Goal: Task Accomplishment & Management: Complete application form

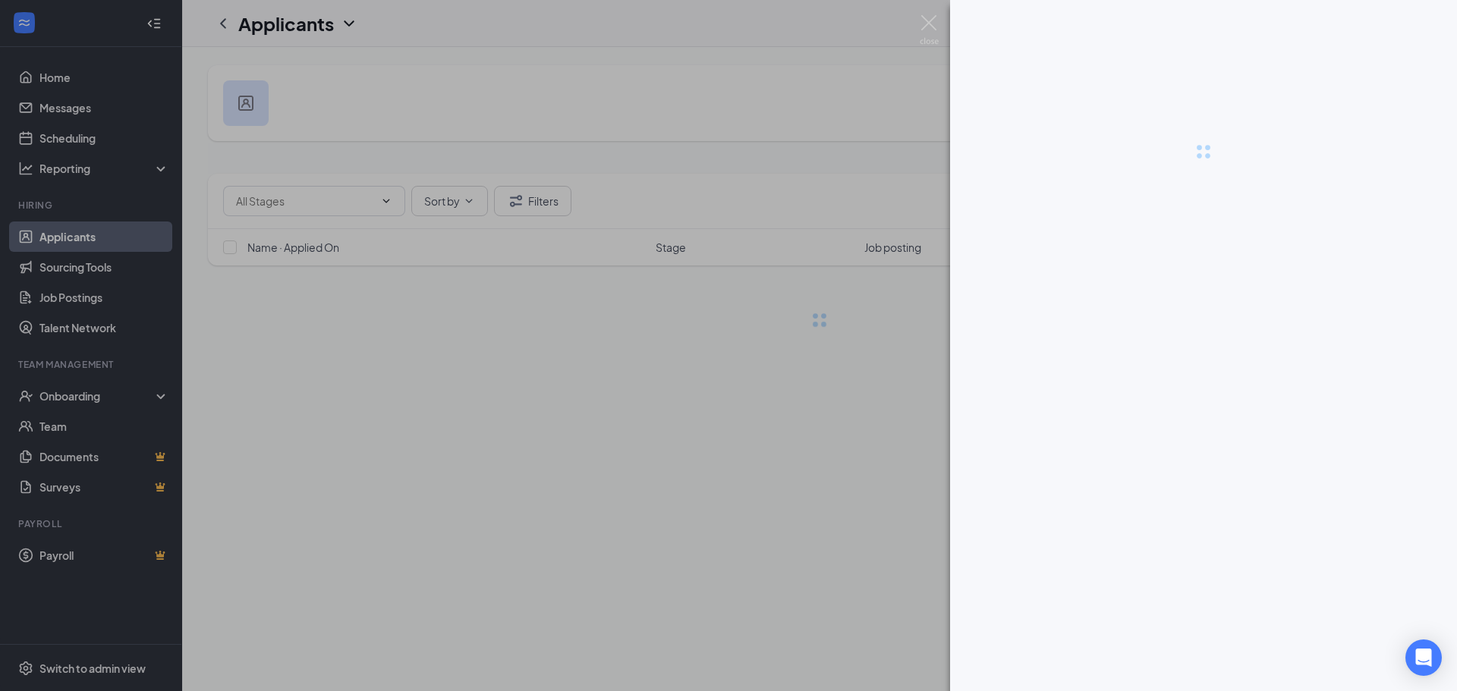
click at [926, 27] on img at bounding box center [929, 30] width 19 height 30
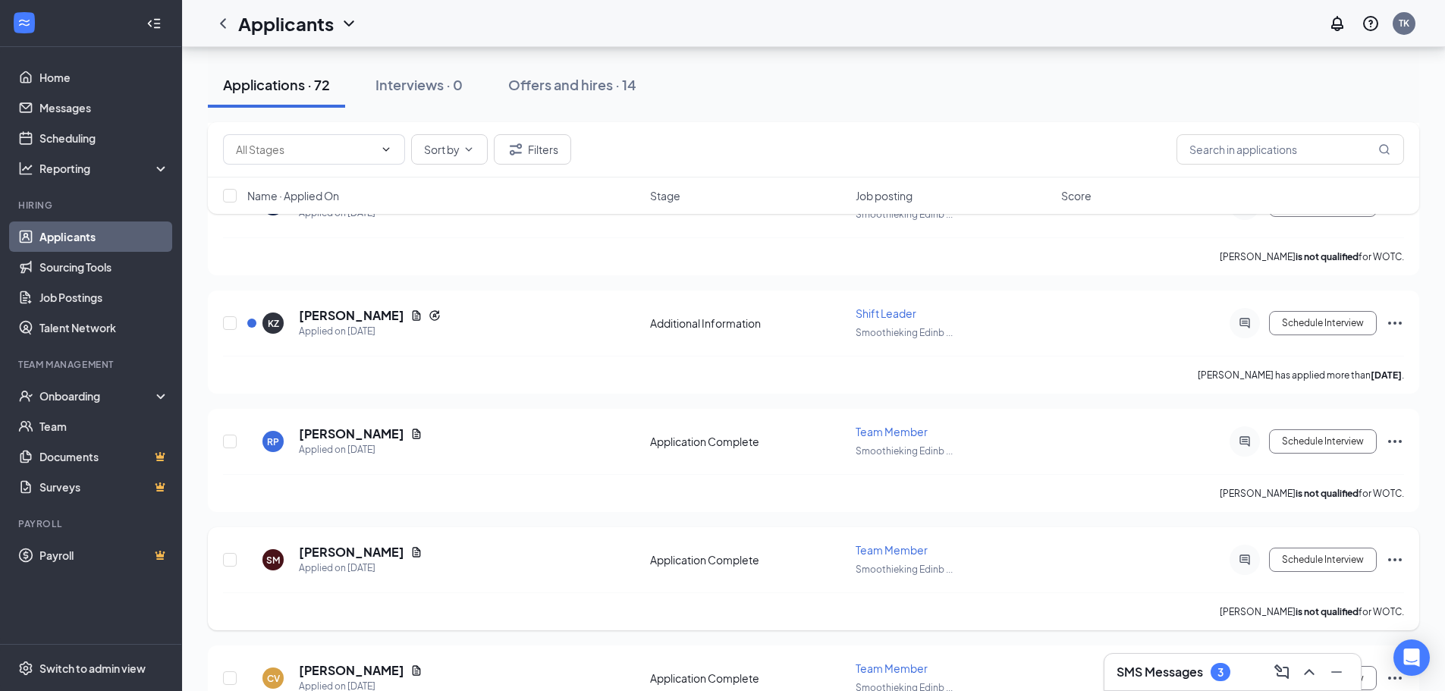
scroll to position [892, 0]
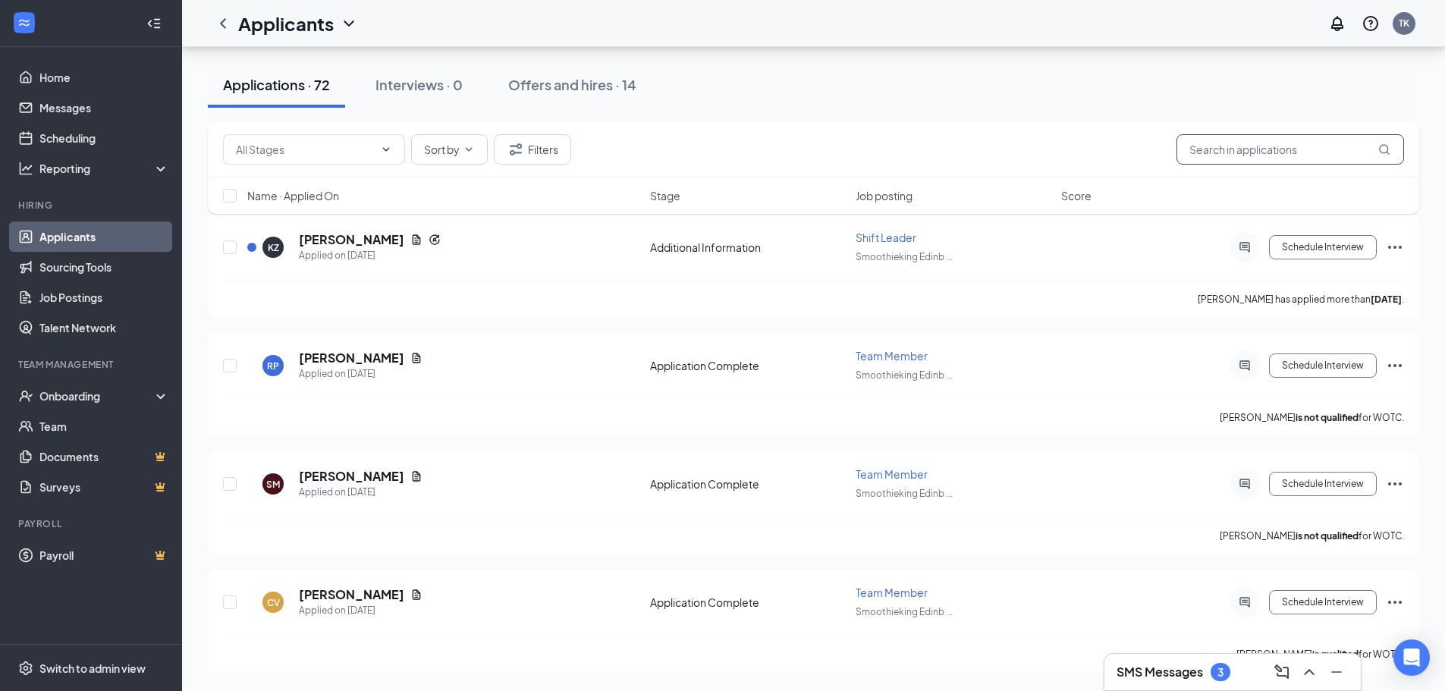
click at [1283, 147] on input "text" at bounding box center [1291, 149] width 228 height 30
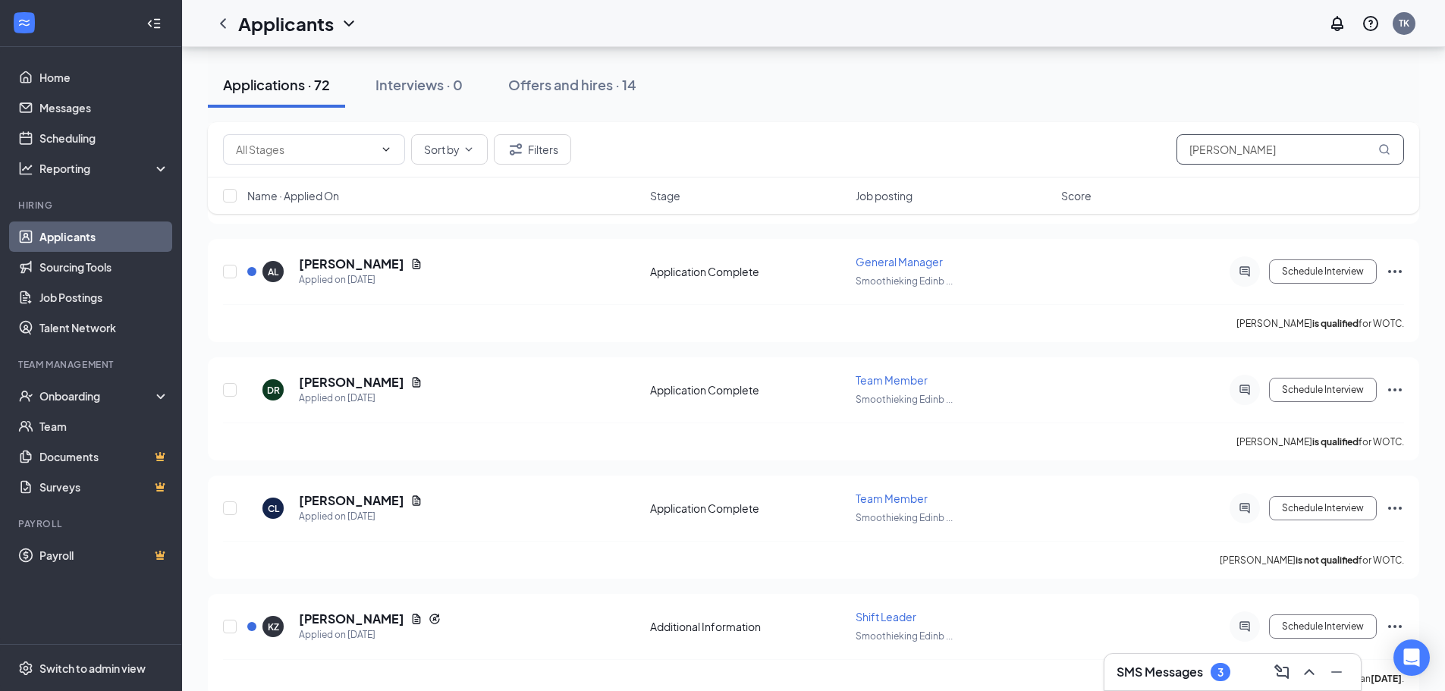
type input "[PERSON_NAME]"
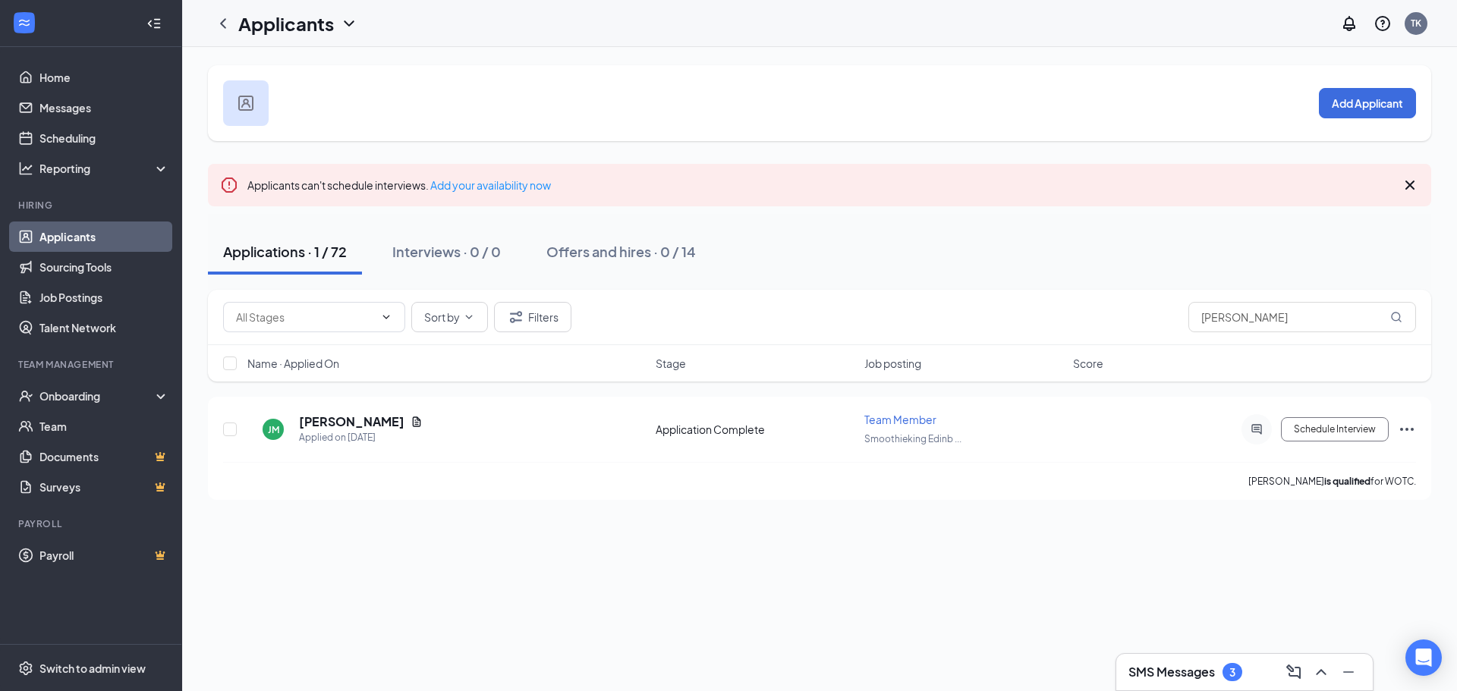
click at [1417, 183] on icon "Cross" at bounding box center [1410, 185] width 18 height 18
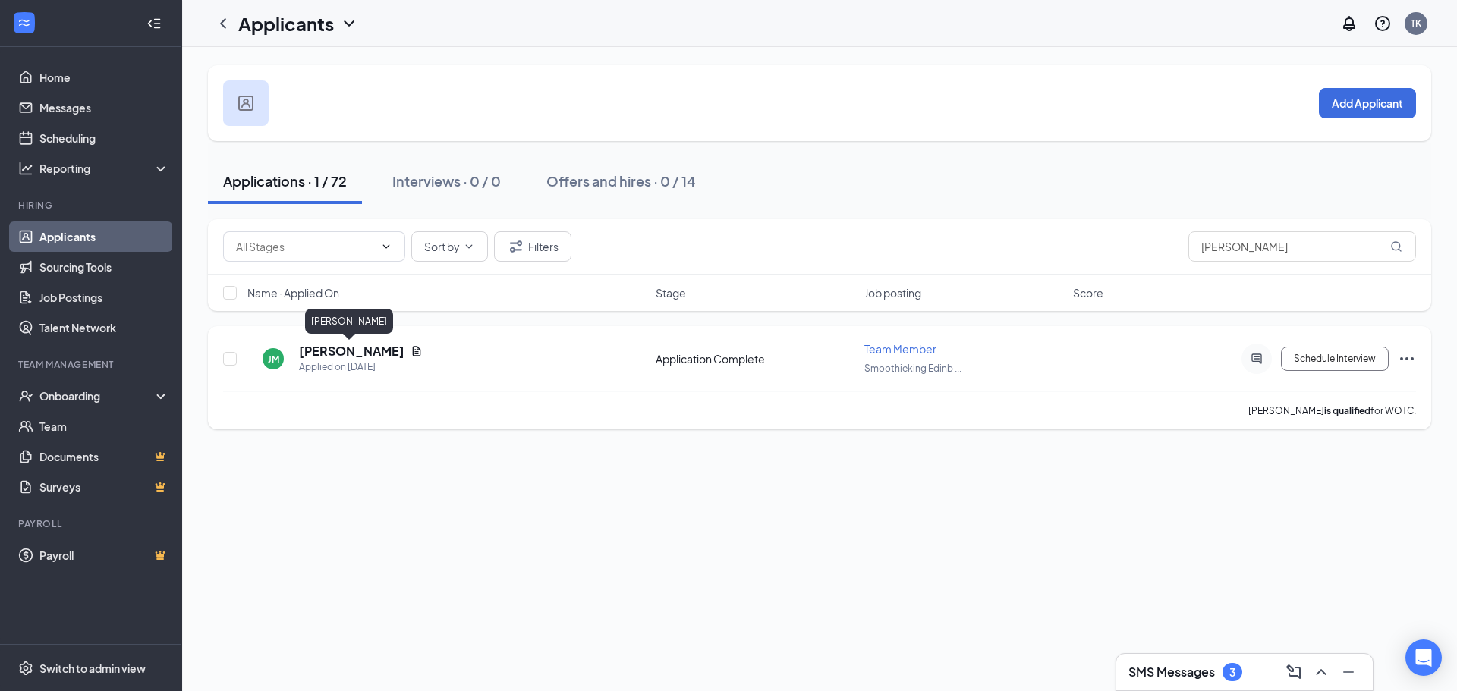
click at [355, 355] on h5 "[PERSON_NAME]" at bounding box center [351, 351] width 105 height 17
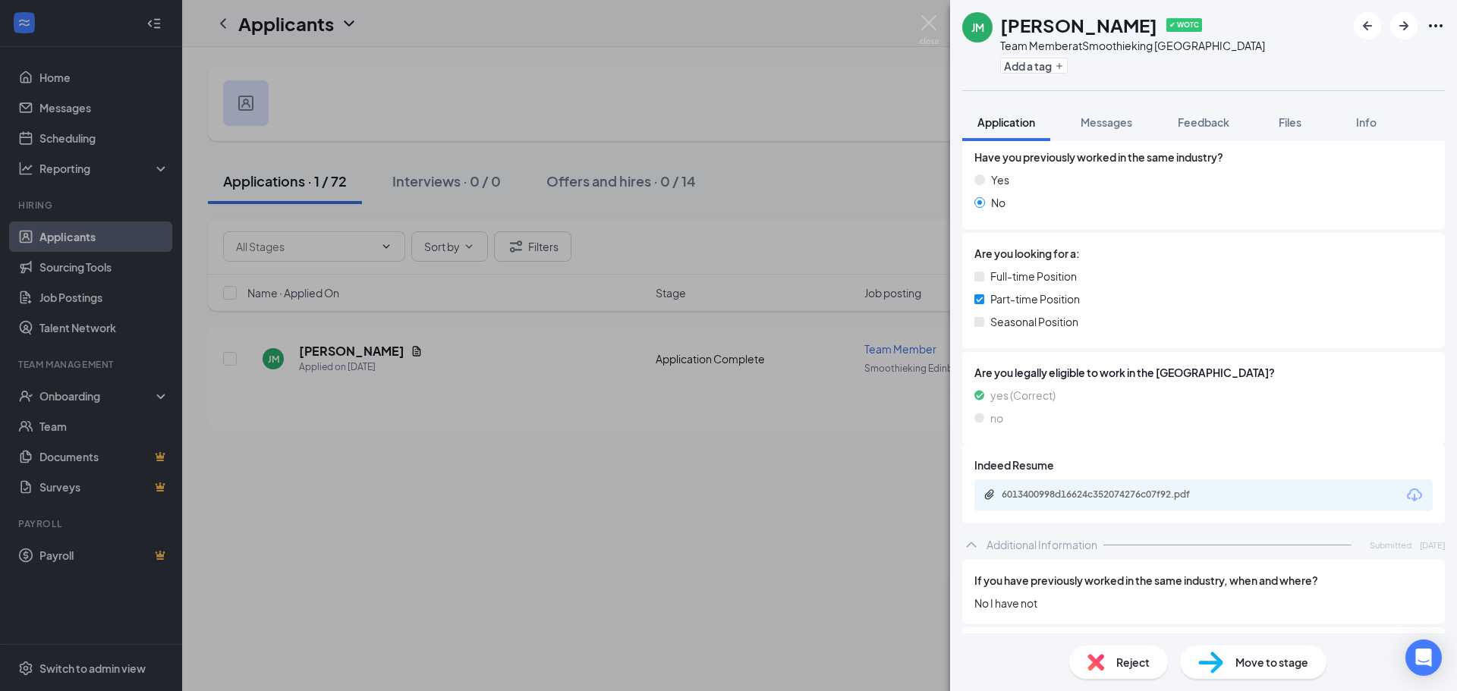
scroll to position [154, 0]
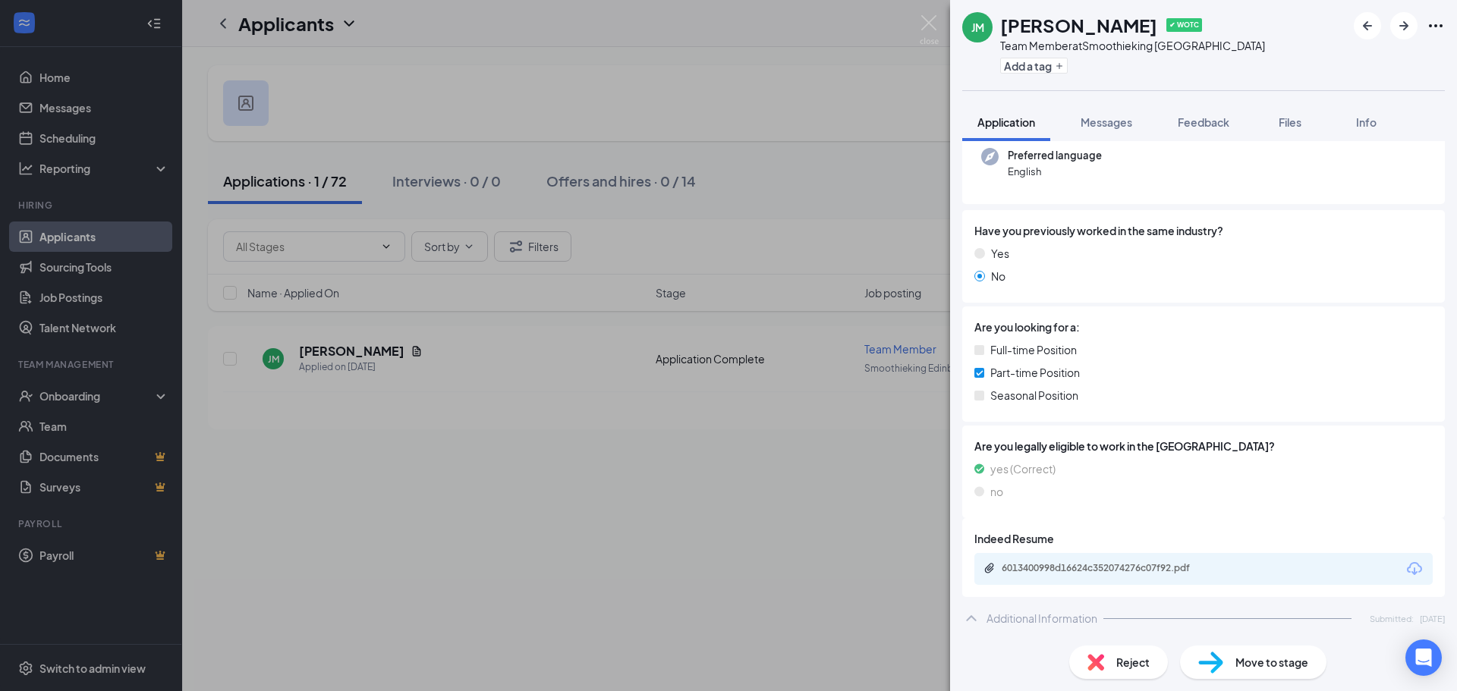
click at [1045, 615] on div "Additional Information" at bounding box center [1041, 618] width 111 height 15
click at [1068, 620] on div "Additional Information" at bounding box center [1041, 618] width 111 height 15
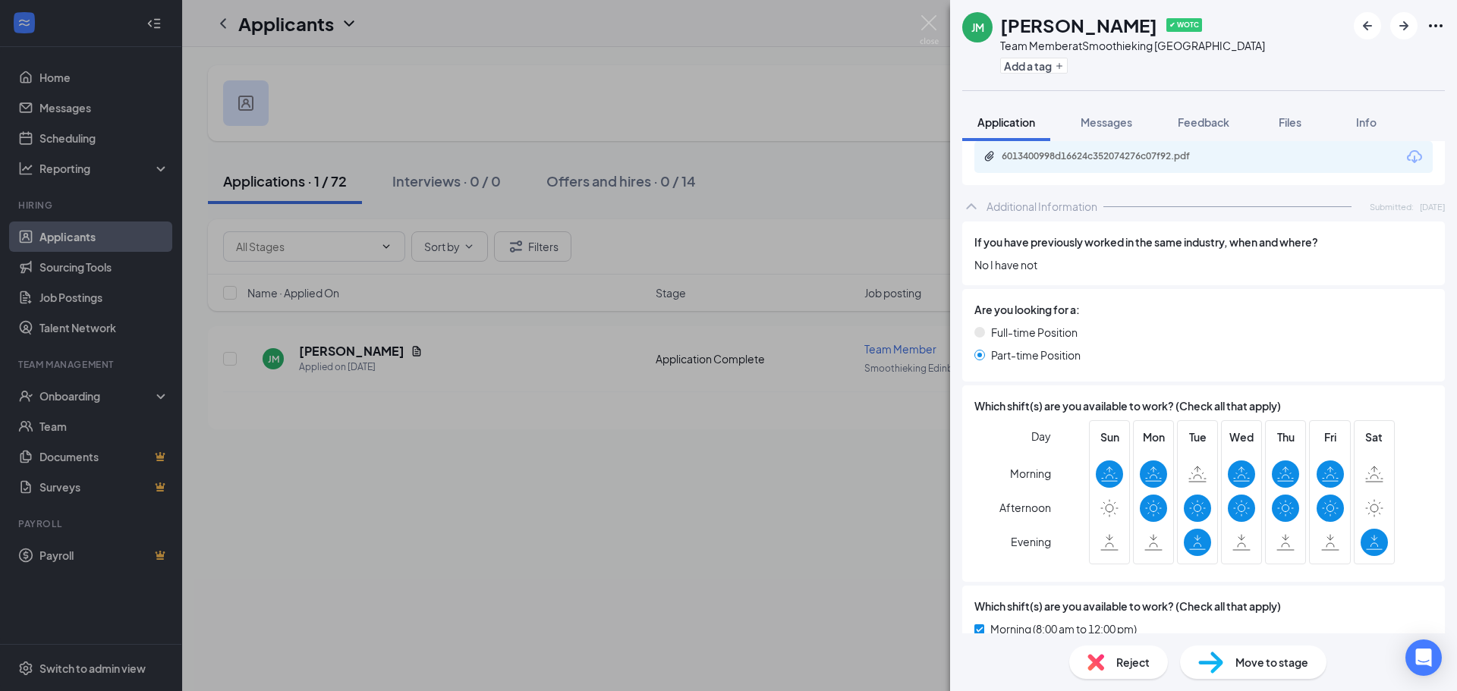
scroll to position [686, 0]
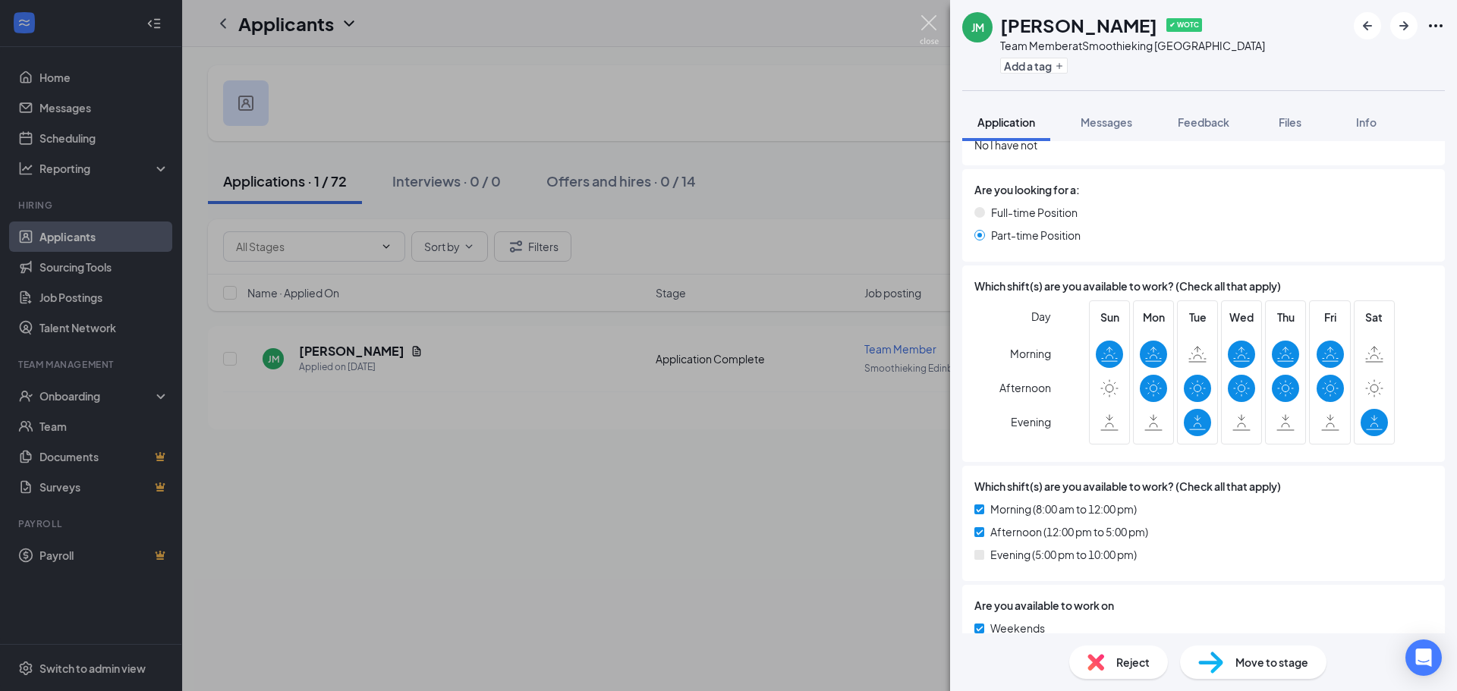
click at [934, 33] on img at bounding box center [929, 30] width 19 height 30
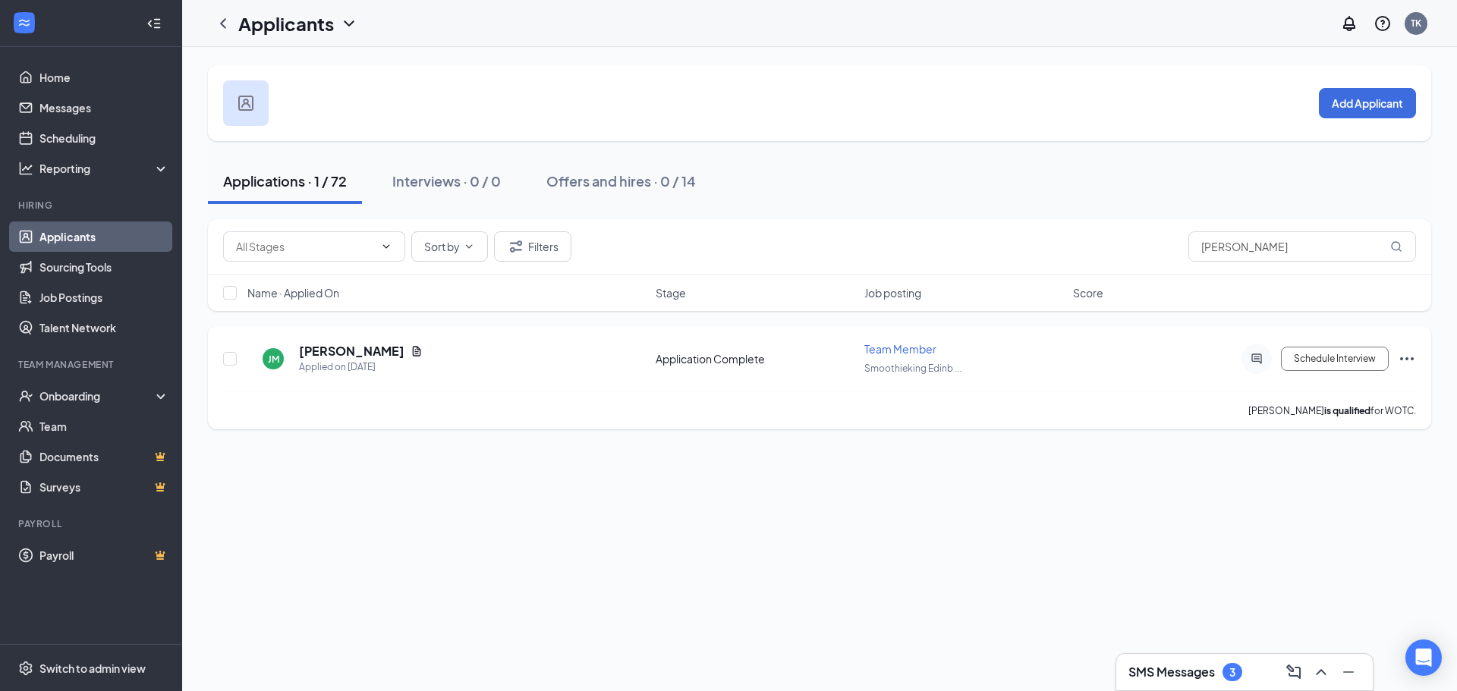
click at [319, 357] on h5 "[PERSON_NAME]" at bounding box center [351, 351] width 105 height 17
click at [319, 354] on div "[PERSON_NAME] [PERSON_NAME] ✔ WOTC Team Member at Smoothieking [GEOGRAPHIC_DATA…" at bounding box center [728, 345] width 1457 height 691
click at [327, 353] on h5 "[PERSON_NAME]" at bounding box center [351, 351] width 105 height 17
click at [325, 354] on h5 "[PERSON_NAME]" at bounding box center [351, 351] width 105 height 17
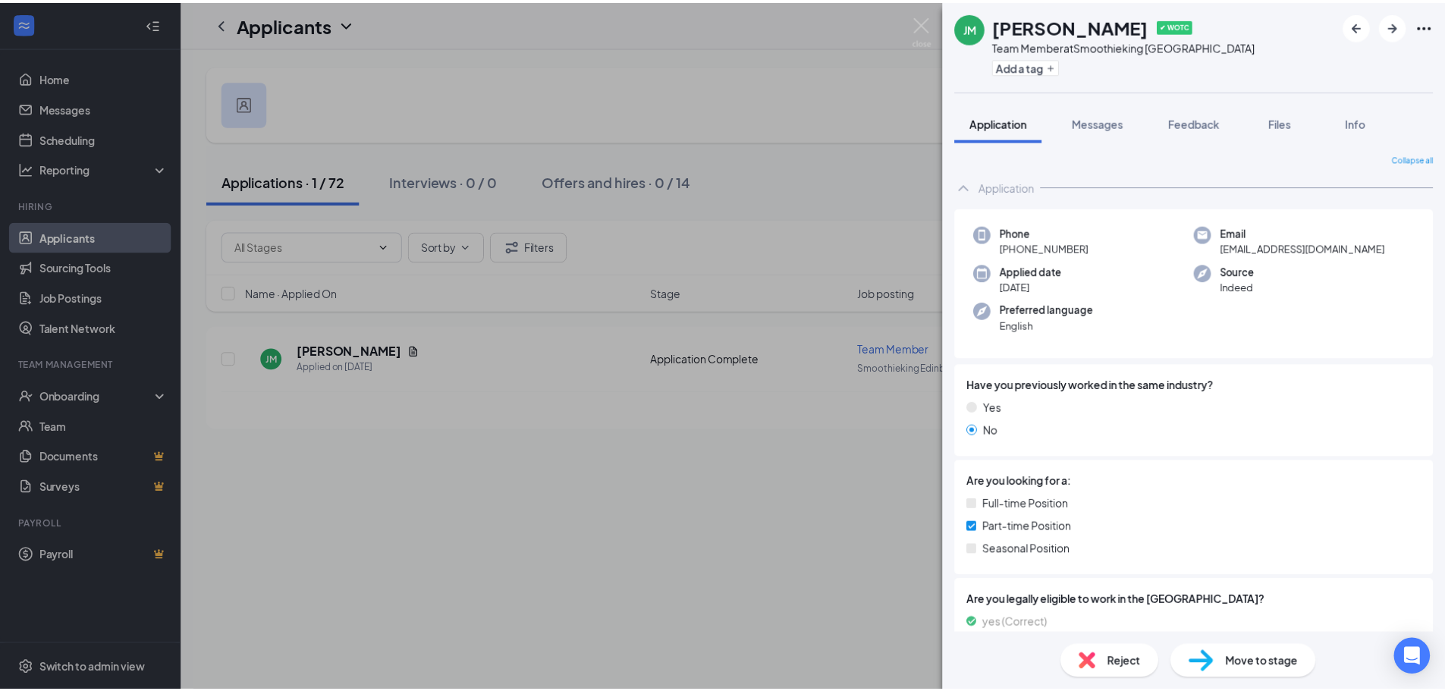
scroll to position [379, 0]
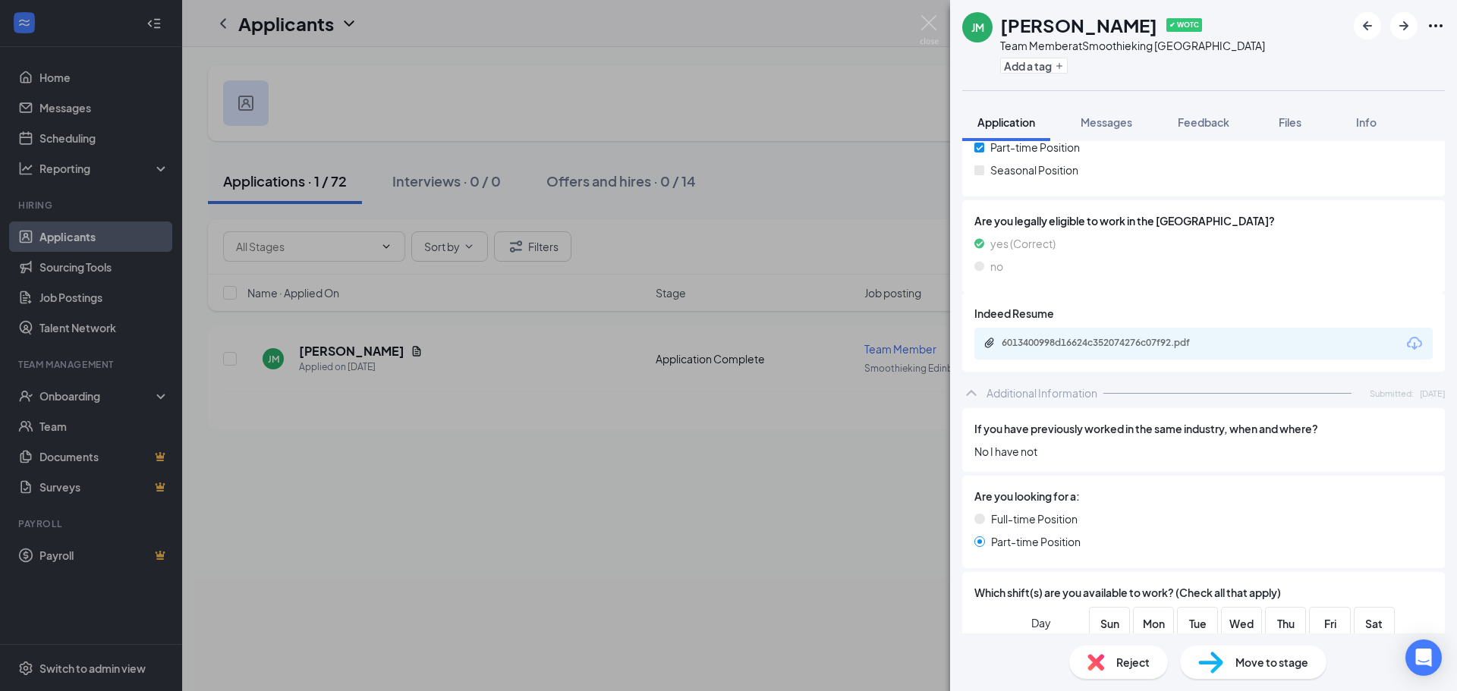
click at [1281, 360] on div "6013400998d16624c352074276c07f92.pdf" at bounding box center [1203, 344] width 458 height 32
click at [1284, 346] on div "6013400998d16624c352074276c07f92.pdf" at bounding box center [1203, 344] width 458 height 32
click at [1408, 343] on icon "Download" at bounding box center [1414, 344] width 18 height 18
click at [700, 125] on div "[PERSON_NAME] [PERSON_NAME] ✔ WOTC Team Member at Smoothieking [GEOGRAPHIC_DATA…" at bounding box center [728, 345] width 1457 height 691
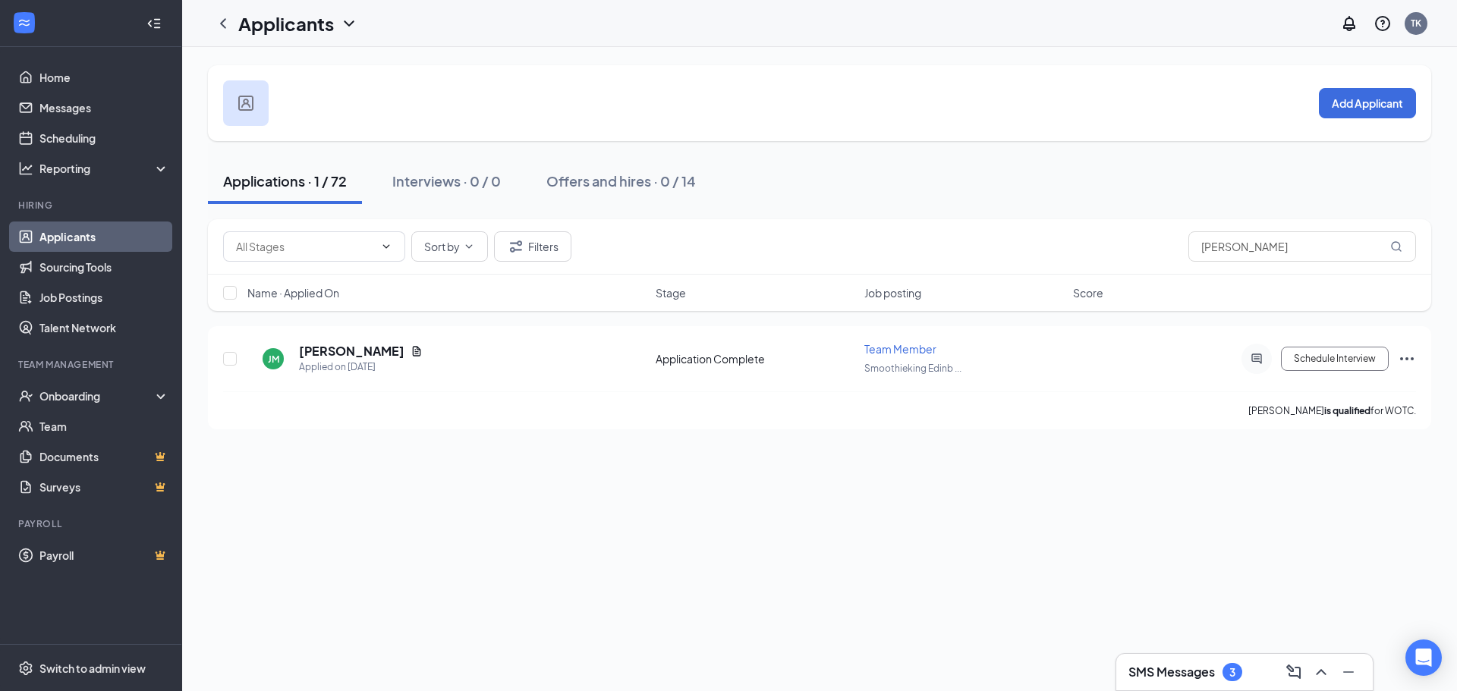
click at [939, 25] on div "Applicants TK" at bounding box center [819, 23] width 1275 height 47
click at [1404, 359] on icon "Ellipses" at bounding box center [1406, 359] width 18 height 18
click at [1398, 363] on icon "Ellipses" at bounding box center [1406, 359] width 18 height 18
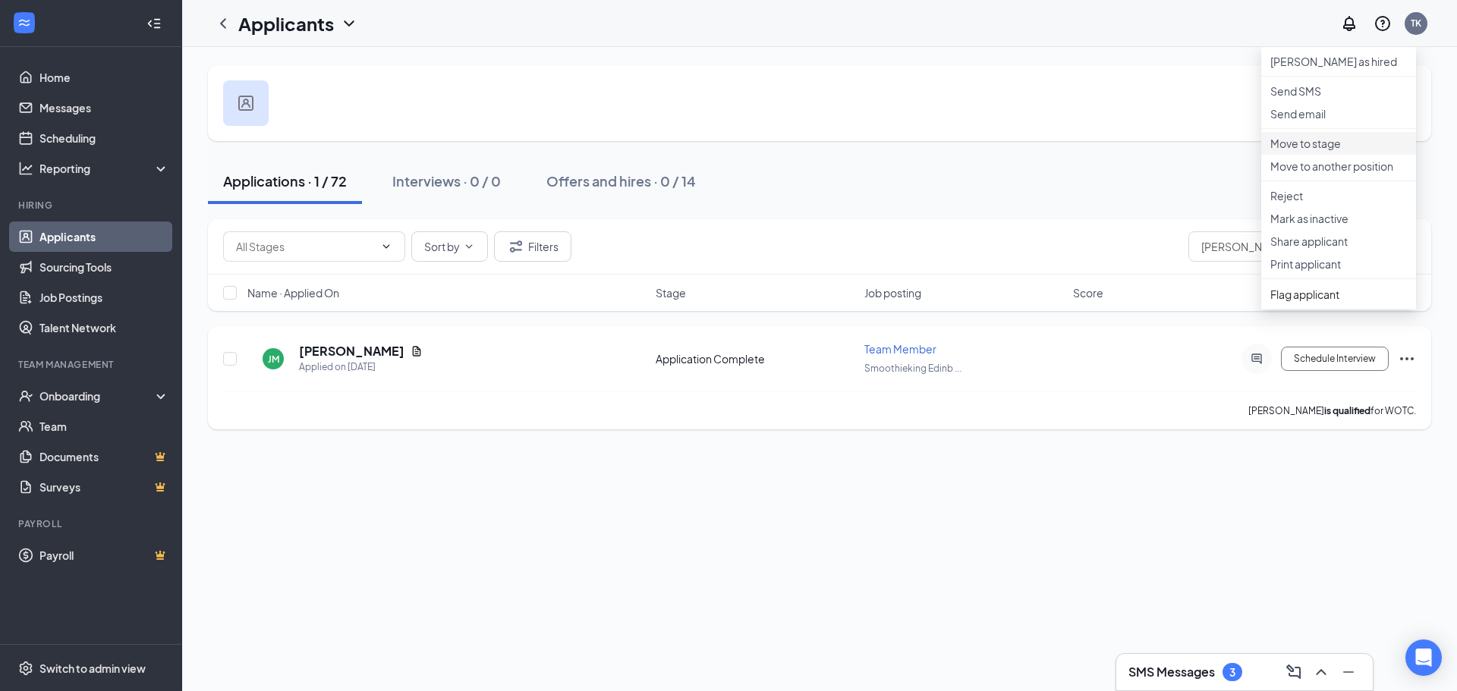
click at [1351, 151] on p "Move to stage" at bounding box center [1338, 143] width 137 height 15
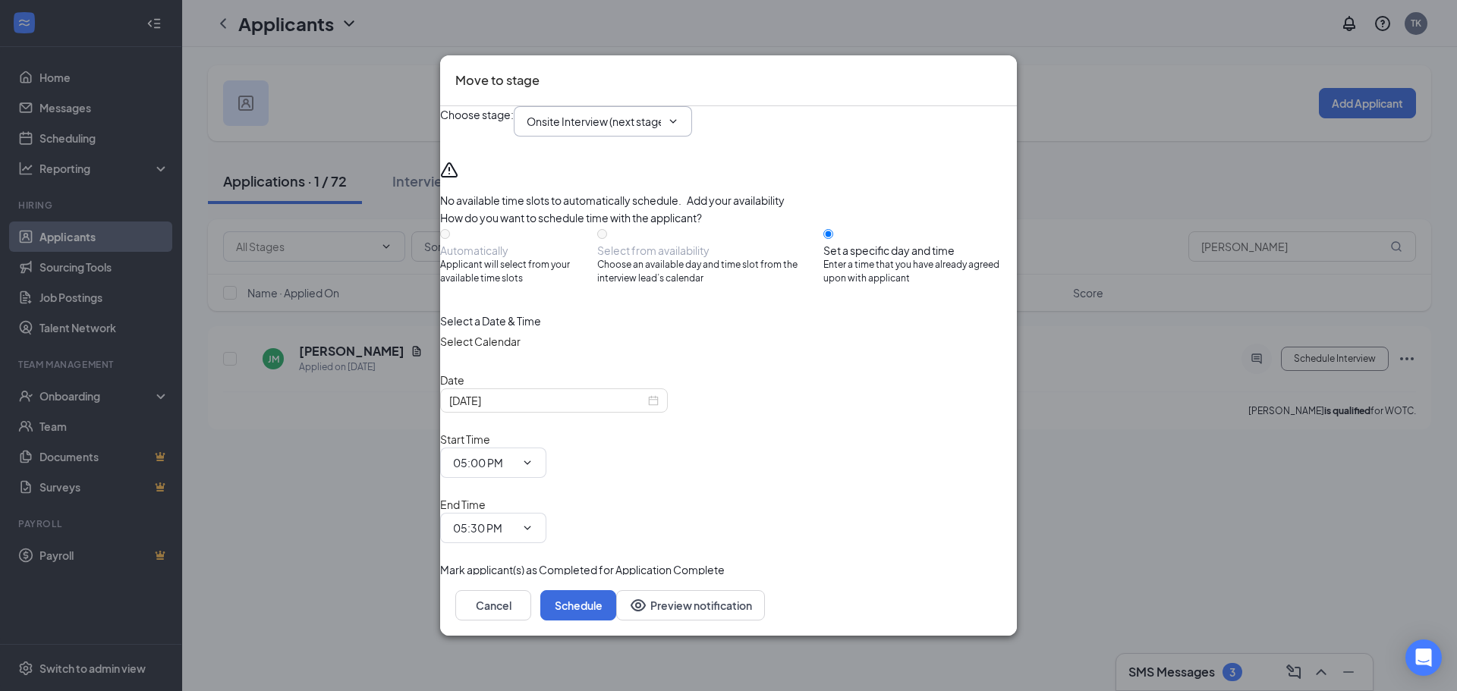
click at [692, 137] on span "Onsite Interview (next stage)" at bounding box center [603, 121] width 178 height 30
click at [679, 127] on icon "ChevronDown" at bounding box center [673, 121] width 12 height 12
click at [621, 318] on div "Hiring Complete" at bounding box center [580, 309] width 82 height 17
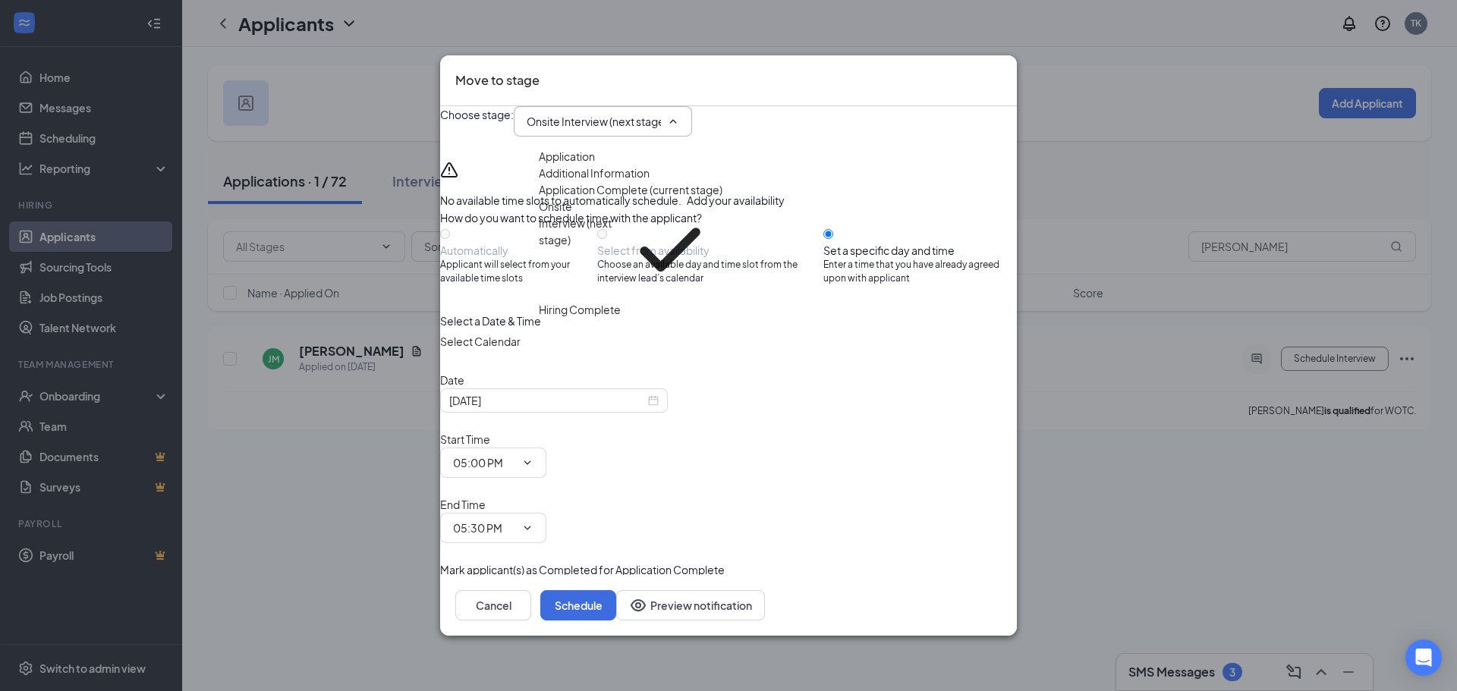
type input "Hiring Complete"
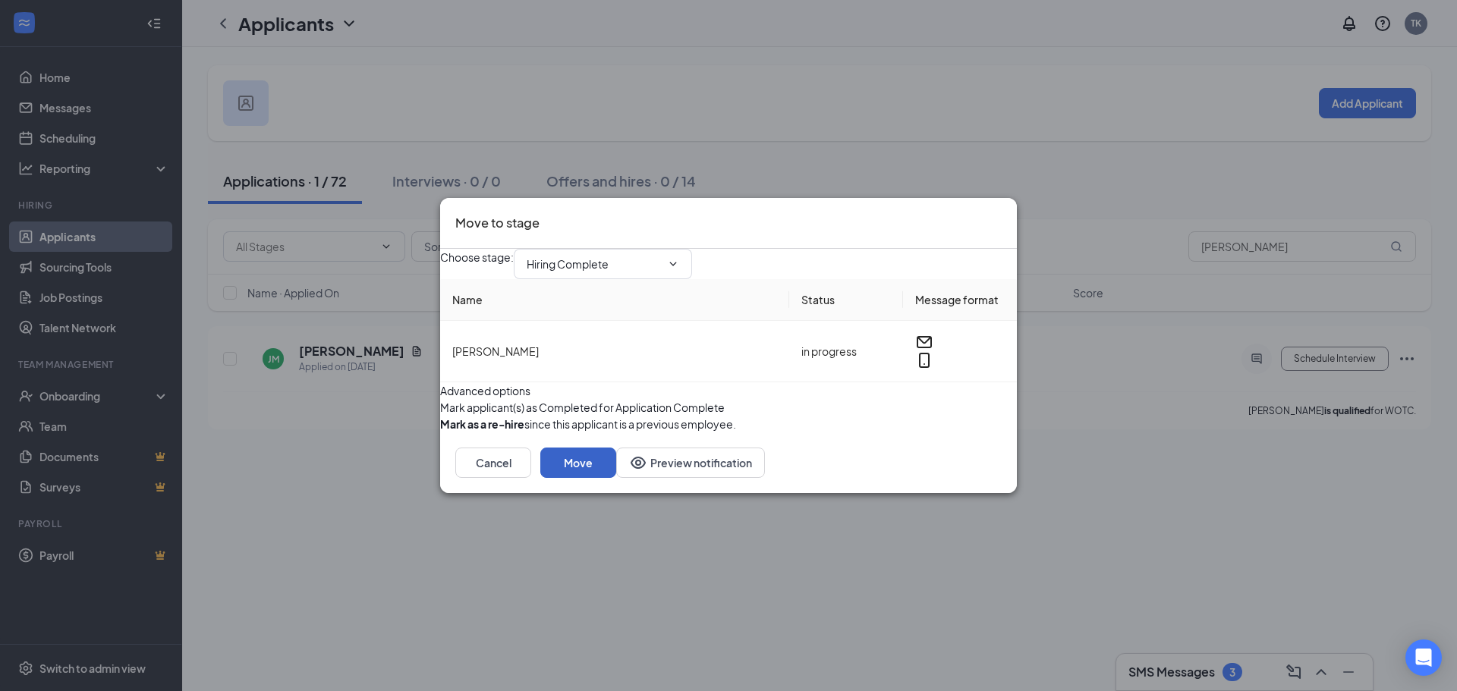
click at [616, 478] on button "Move" at bounding box center [578, 463] width 76 height 30
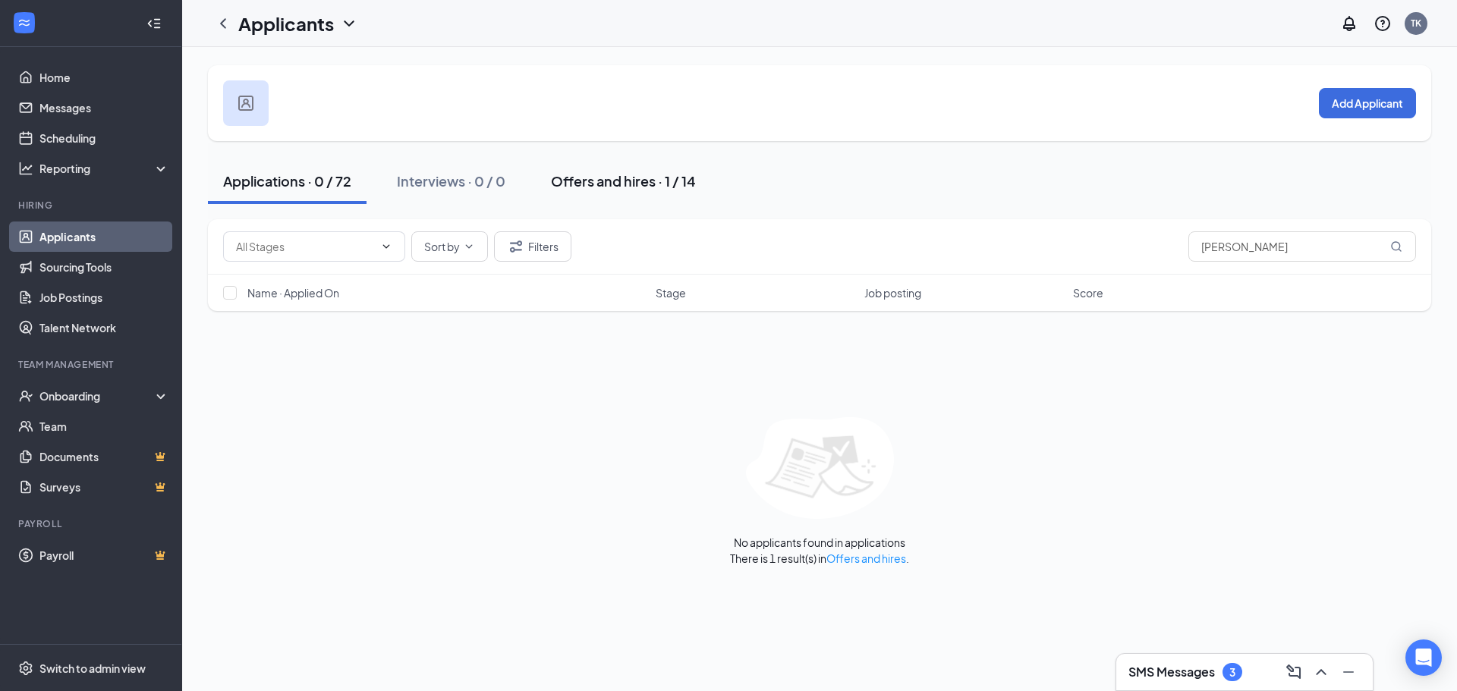
click at [633, 188] on div "Offers and hires · 1 / 14" at bounding box center [623, 180] width 145 height 19
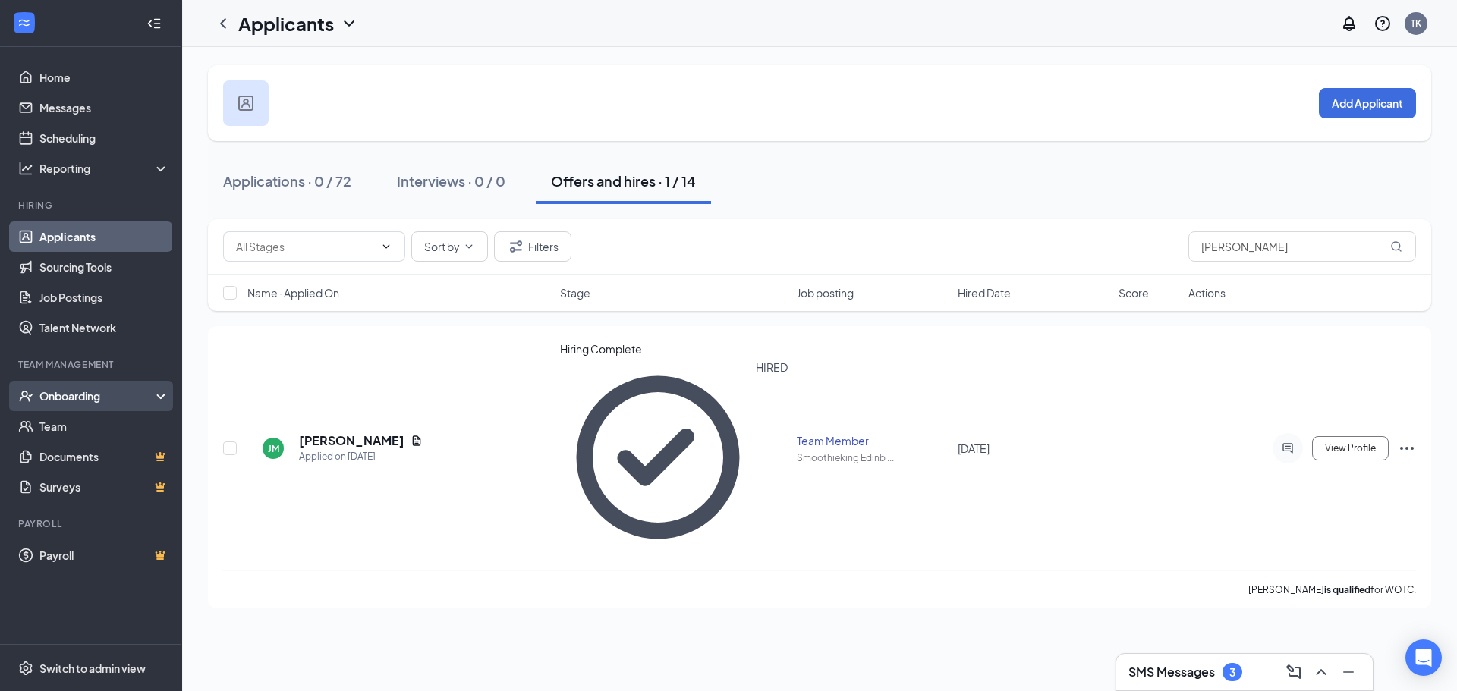
click at [138, 389] on div "Onboarding" at bounding box center [97, 395] width 117 height 15
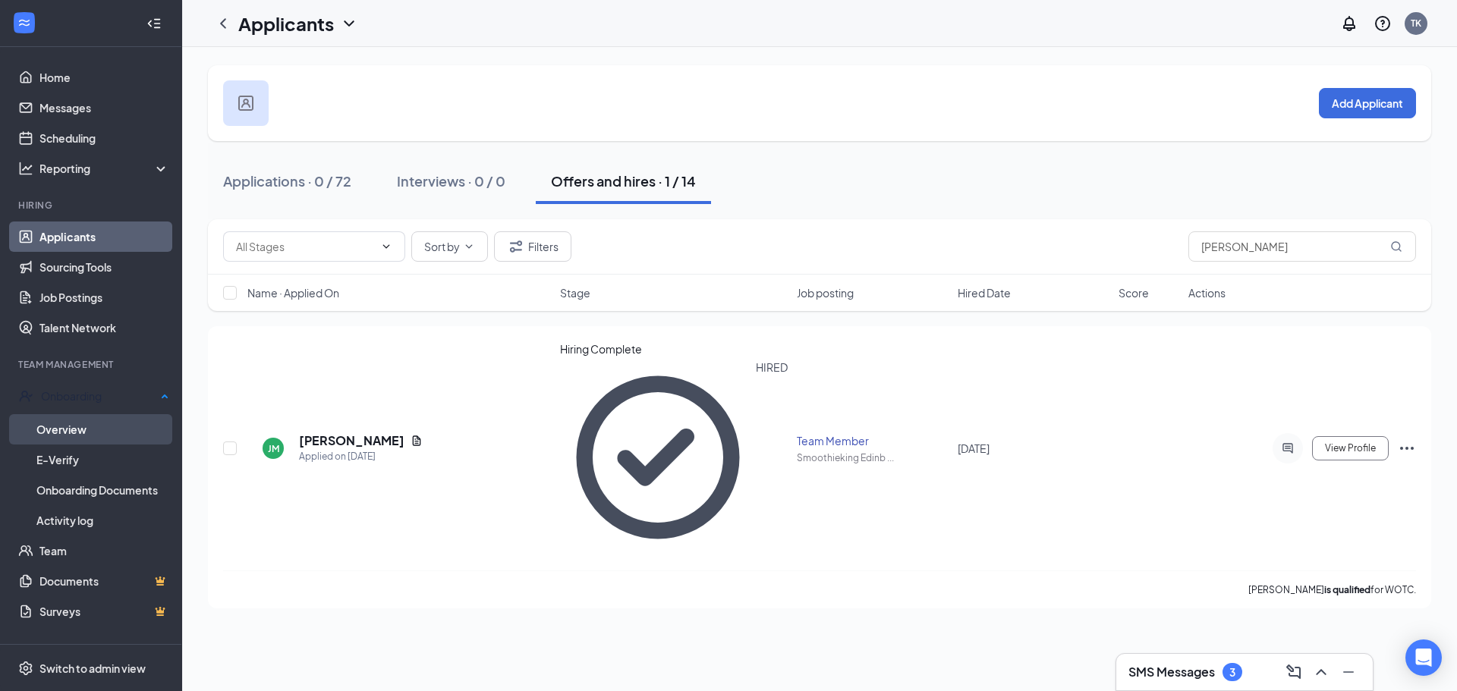
click at [93, 426] on link "Overview" at bounding box center [102, 429] width 133 height 30
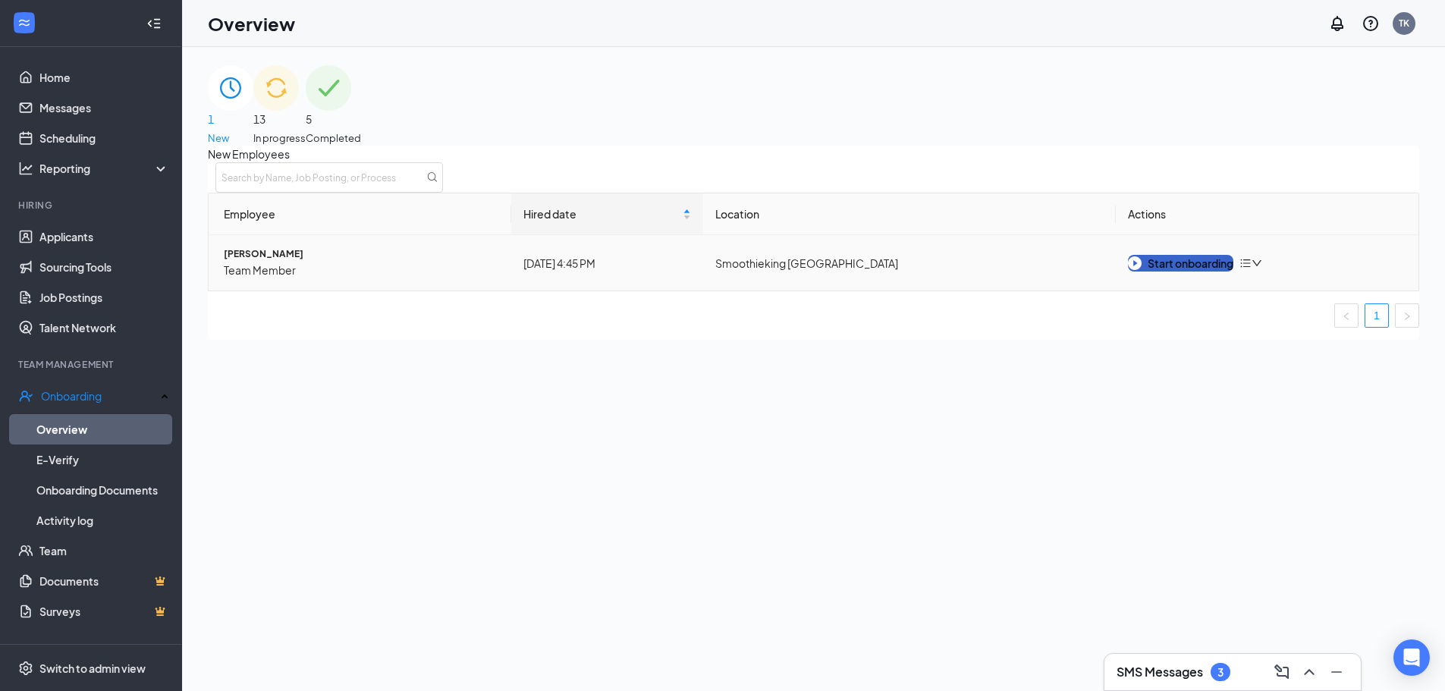
click at [1215, 272] on div "Start onboarding" at bounding box center [1180, 263] width 105 height 17
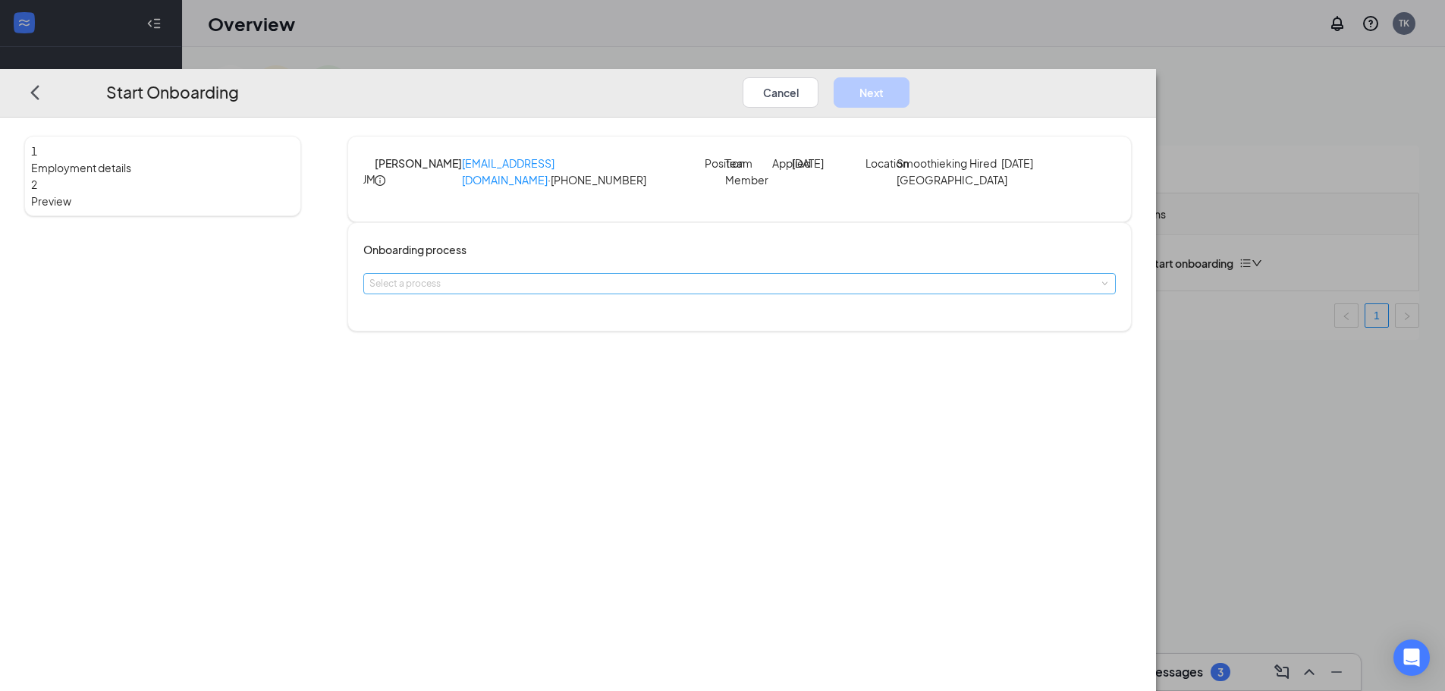
click at [578, 291] on div "Select a process" at bounding box center [736, 283] width 734 height 15
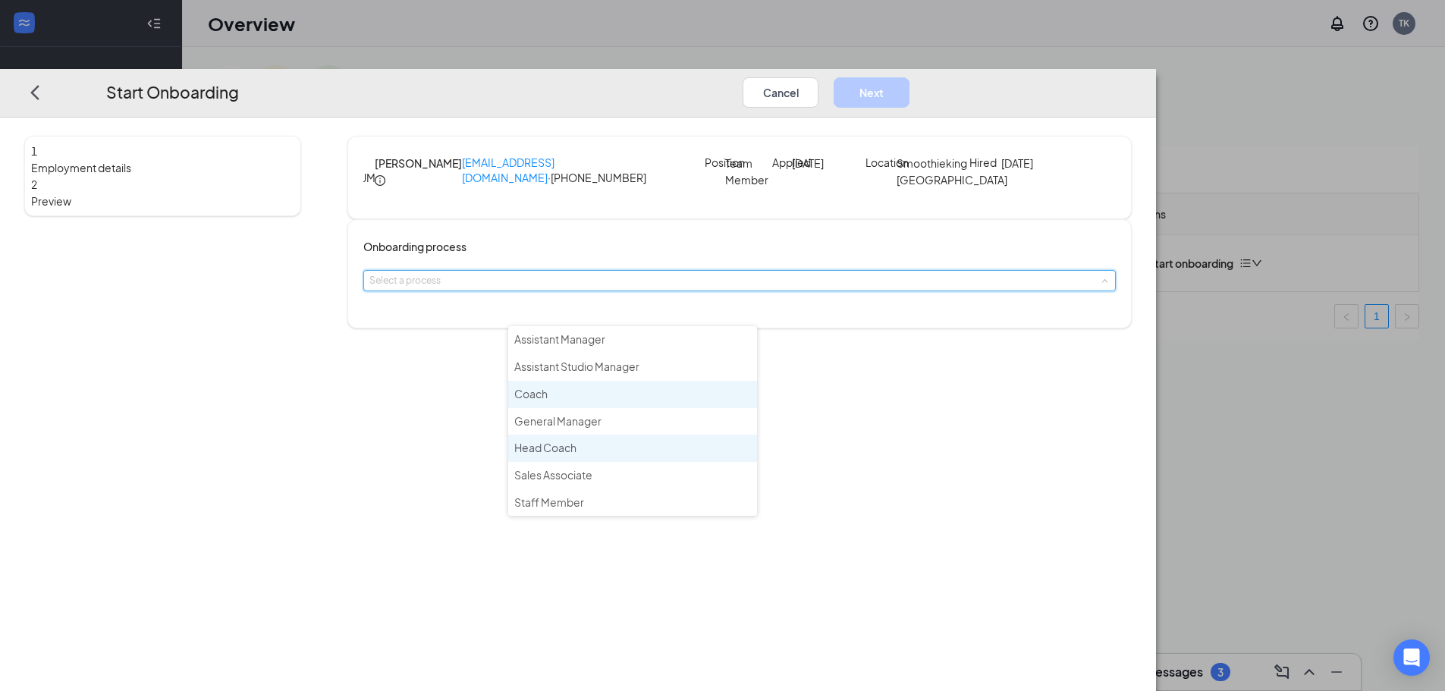
scroll to position [55, 0]
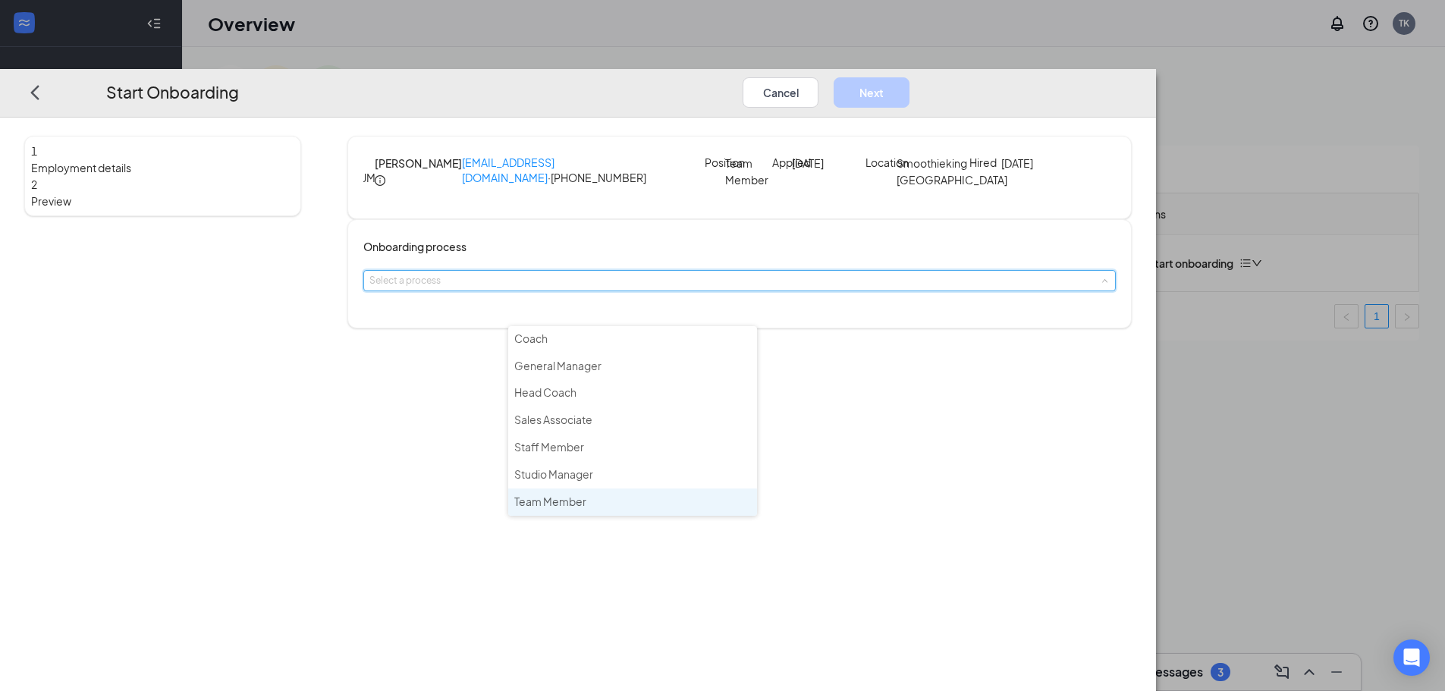
click at [564, 501] on span "Team Member" at bounding box center [550, 502] width 72 height 14
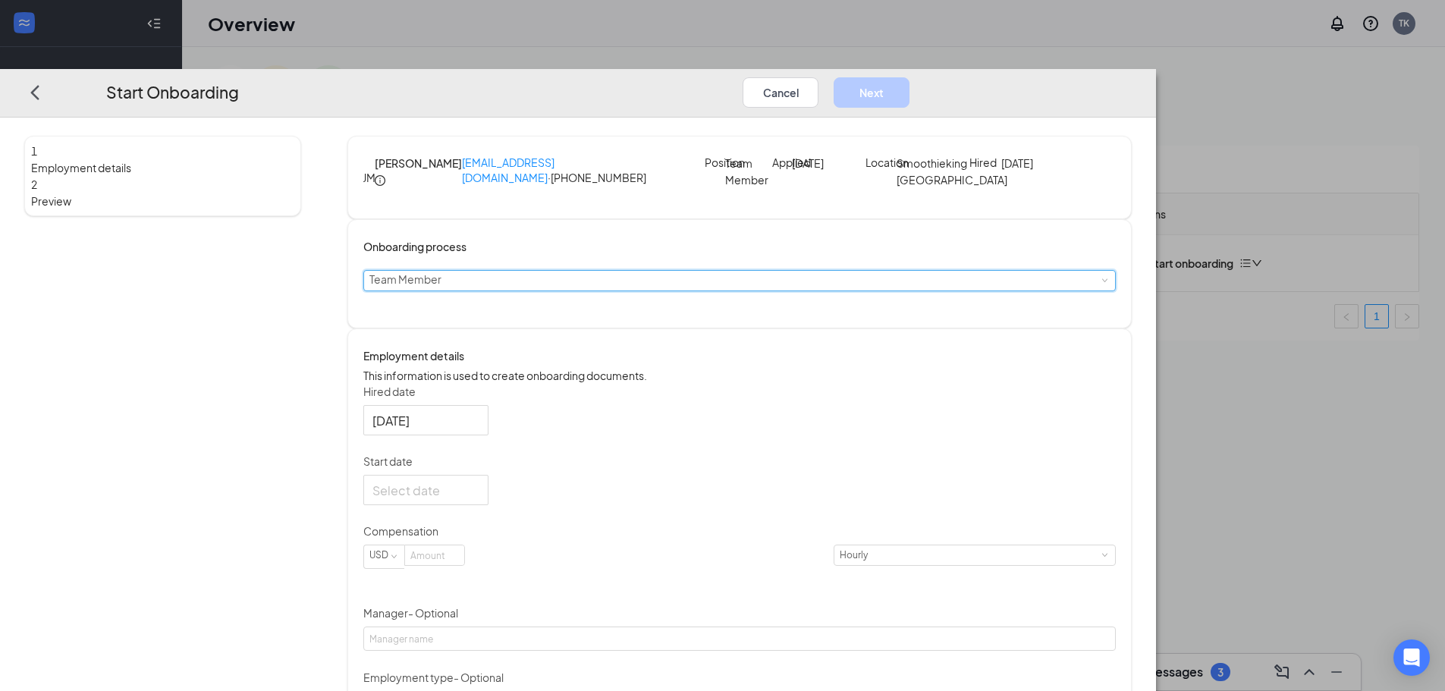
click at [476, 430] on input "[DATE]" at bounding box center [425, 420] width 104 height 19
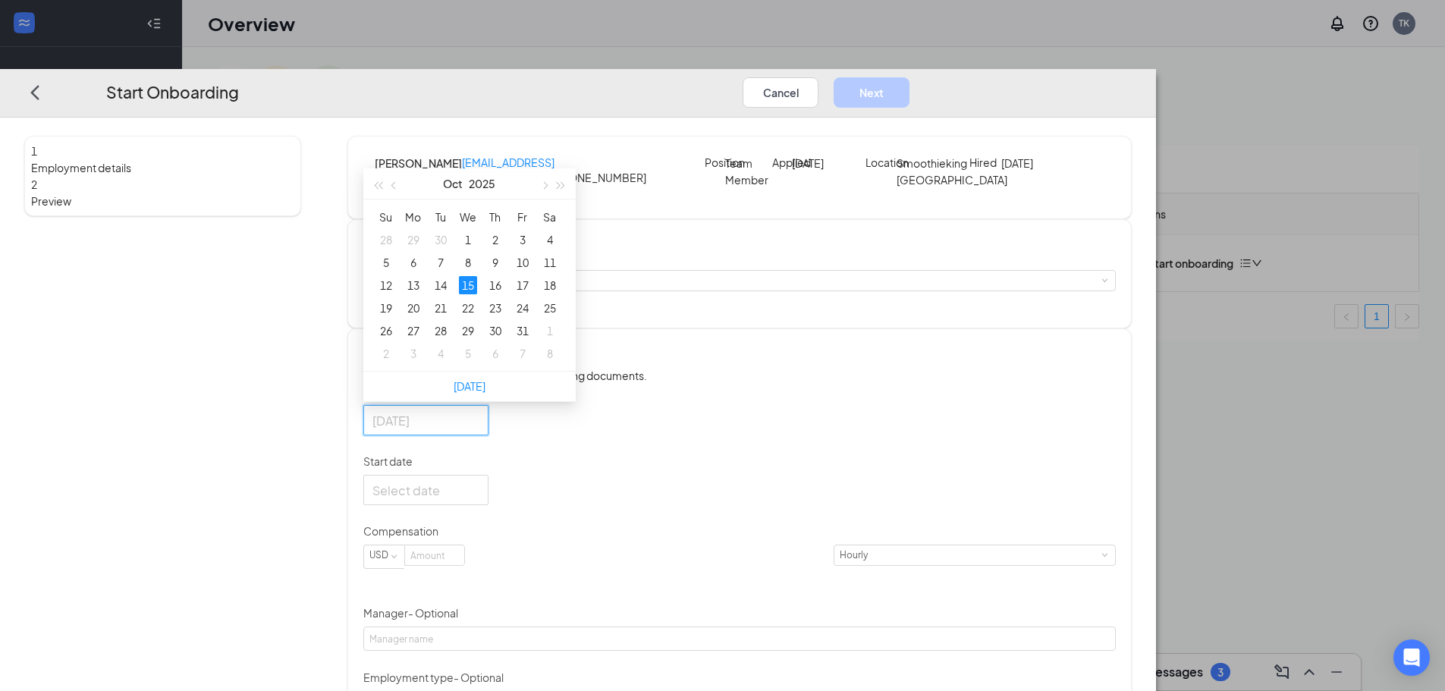
type input "[DATE]"
click at [477, 294] on div "15" at bounding box center [468, 285] width 18 height 18
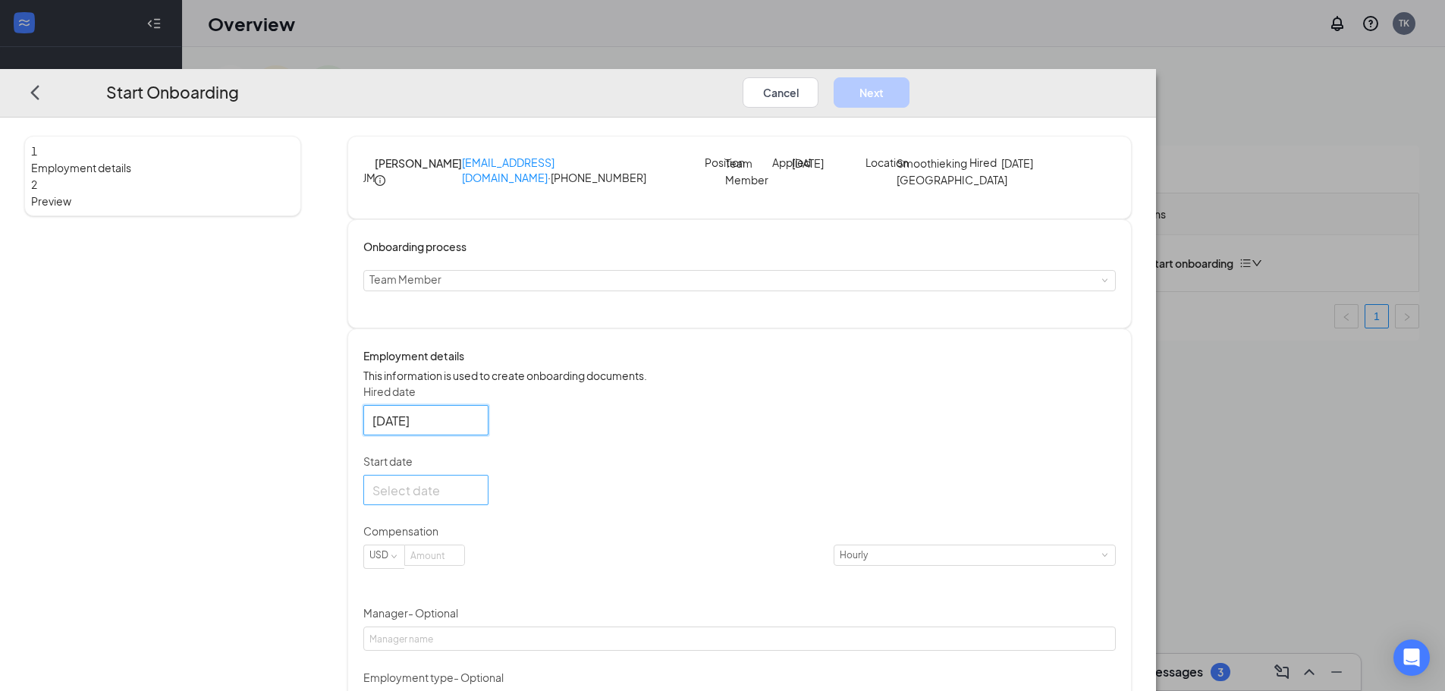
click at [476, 500] on input "Start date" at bounding box center [425, 490] width 104 height 19
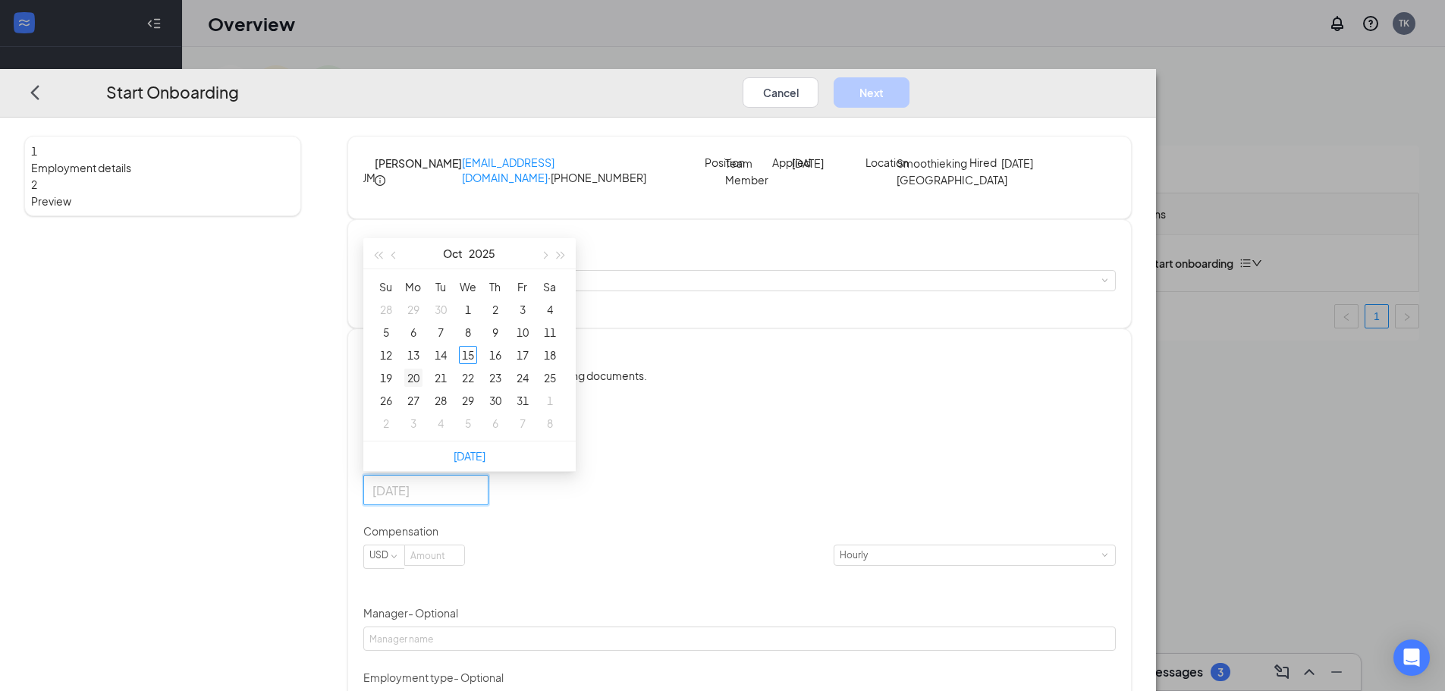
click at [427, 389] on td "20" at bounding box center [413, 377] width 27 height 23
type input "[DATE]"
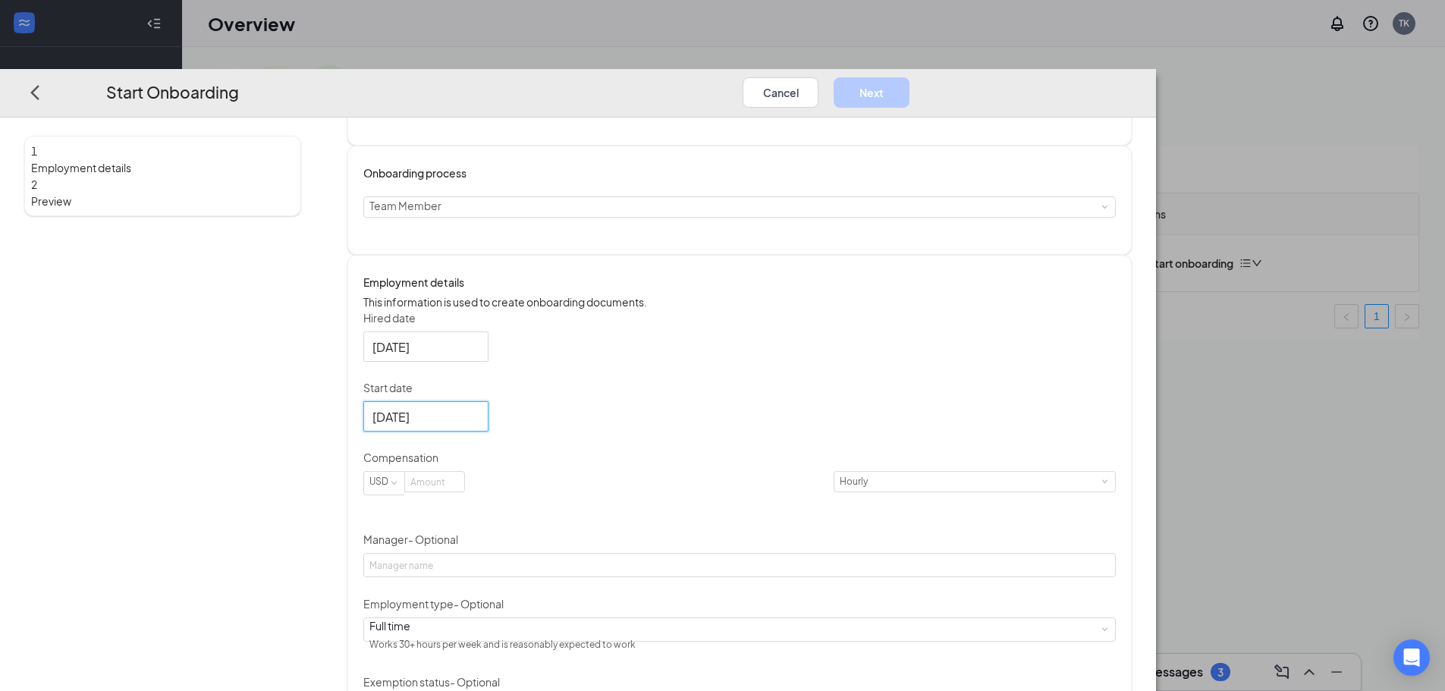
scroll to position [152, 0]
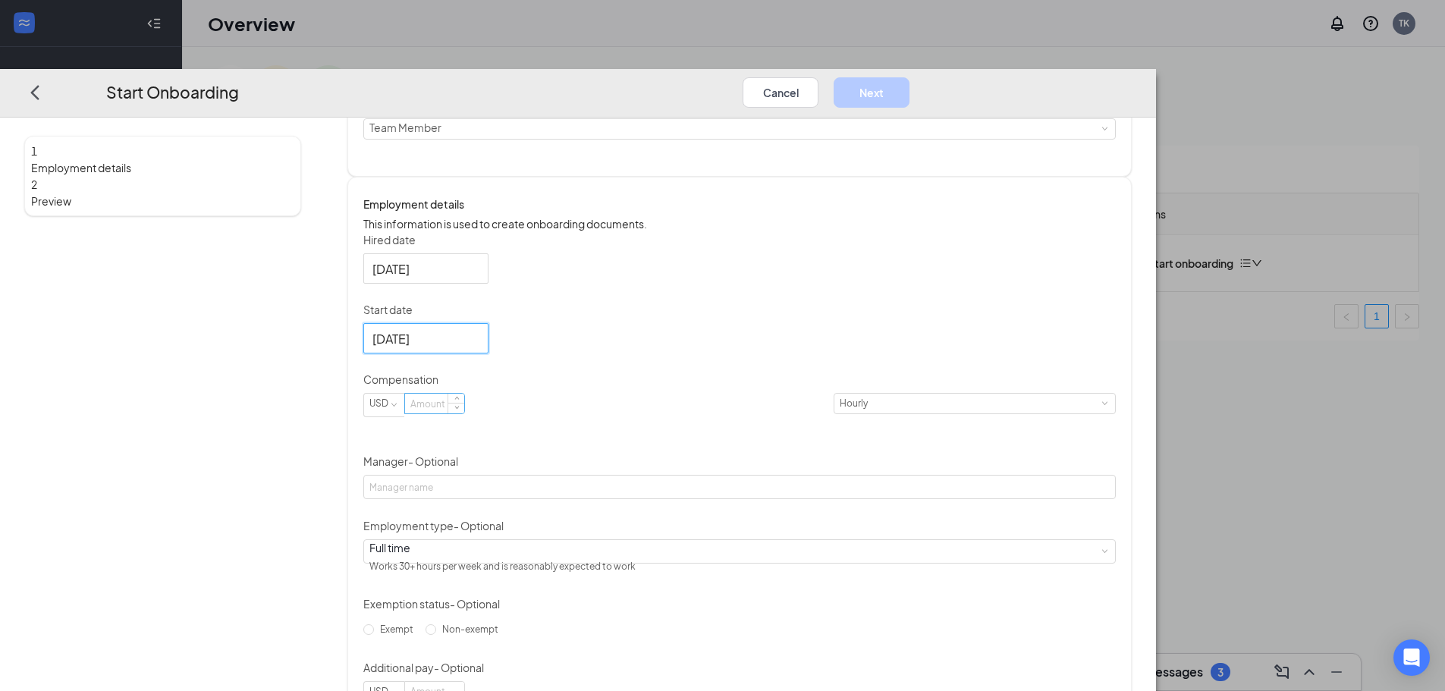
click at [464, 413] on input at bounding box center [434, 404] width 59 height 20
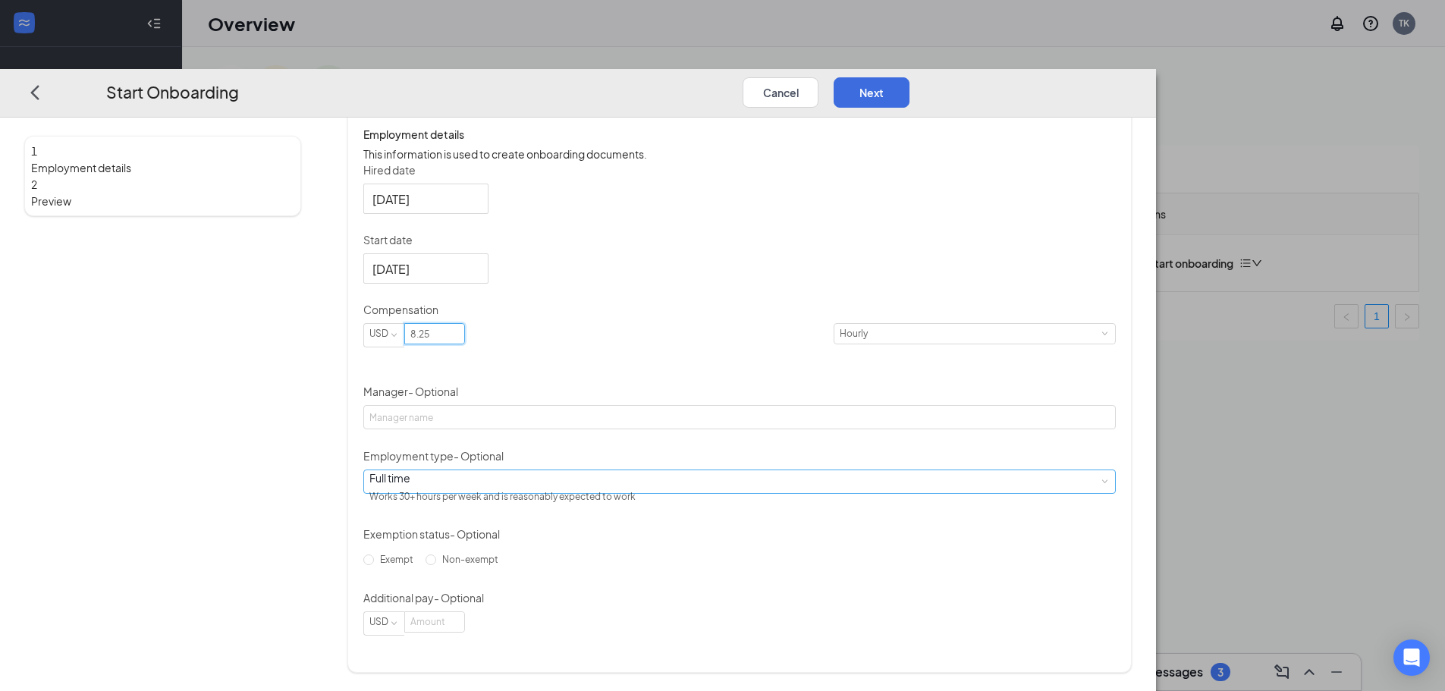
scroll to position [270, 0]
type input "8.25"
click at [621, 415] on input "Manager - Optional" at bounding box center [739, 417] width 753 height 24
type input "L"
type input "[PERSON_NAME]"
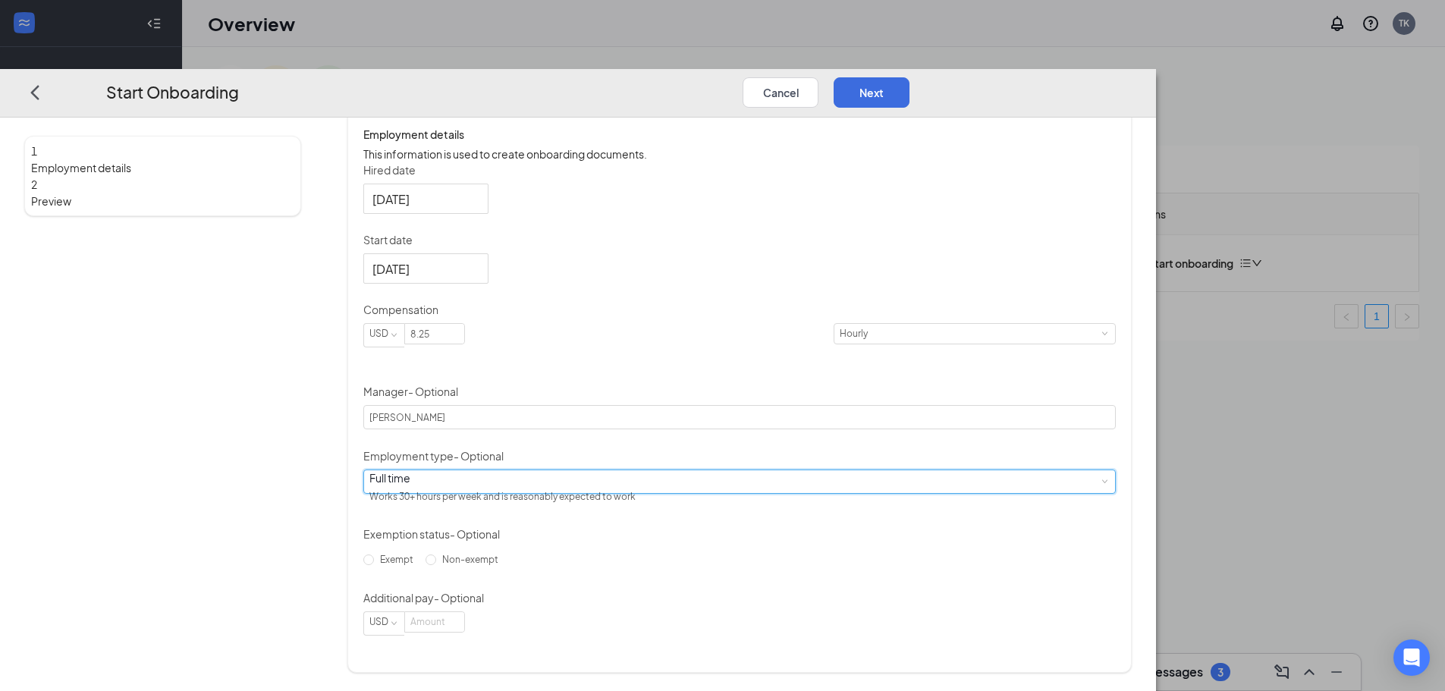
click at [657, 477] on div "Full time Works 30+ hours per week and is reasonably expected to work" at bounding box center [739, 481] width 740 height 23
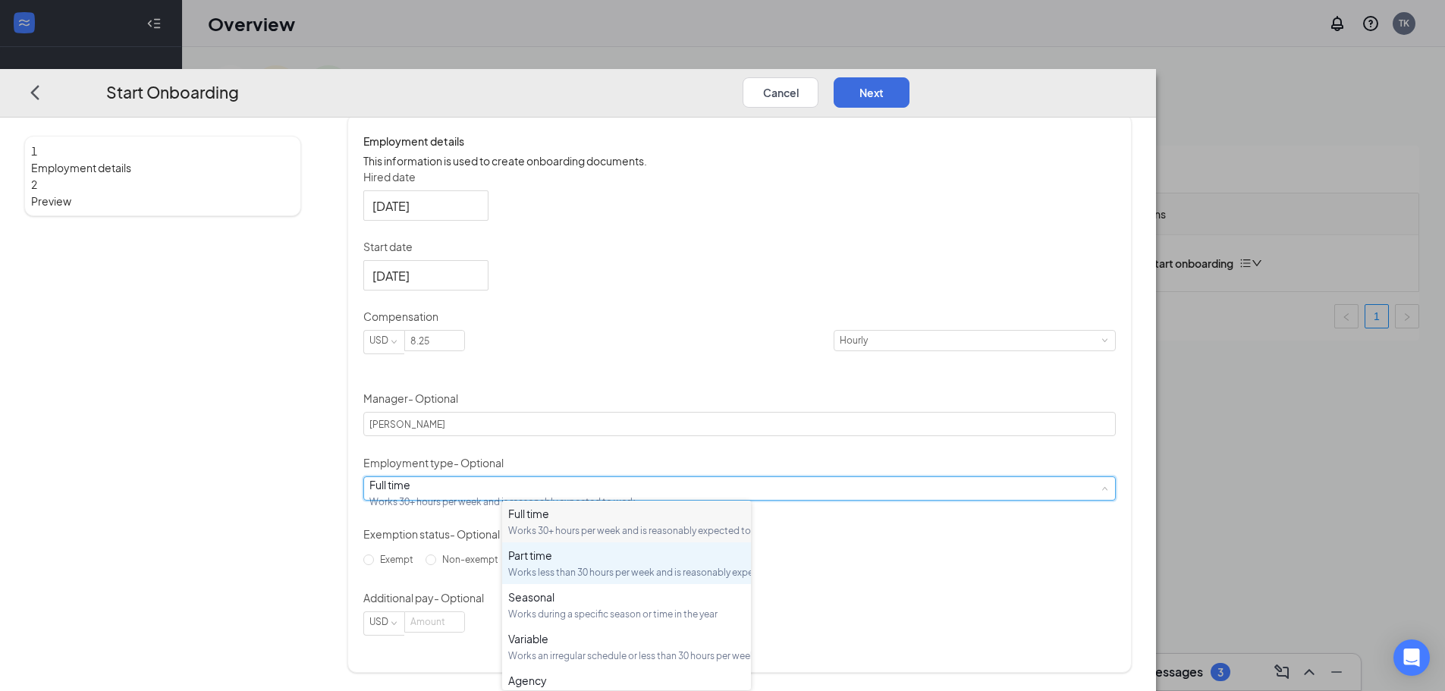
click at [622, 578] on div "Part time Works less than 30 hours per week and is reasonably expected to work" at bounding box center [626, 563] width 237 height 31
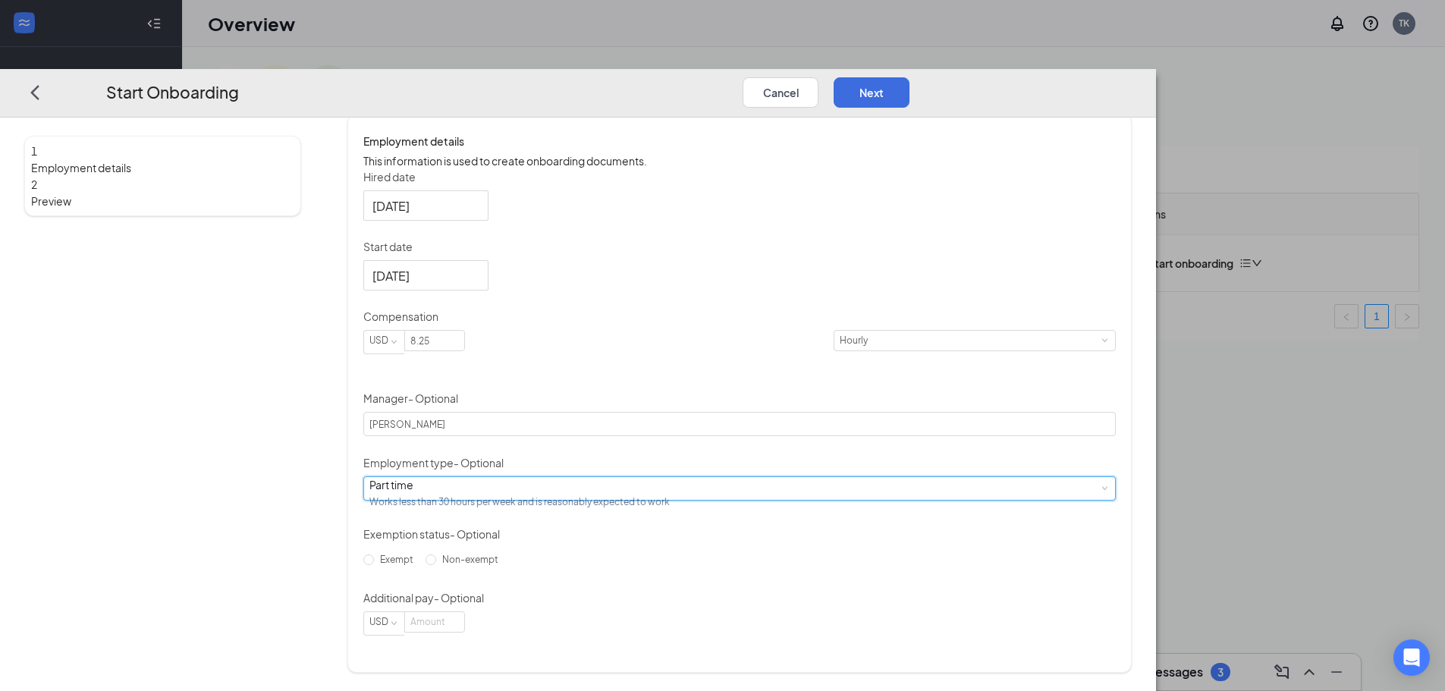
click at [709, 489] on div "Part time Works less than 30 hours per week and is reasonably expected to work" at bounding box center [739, 488] width 740 height 23
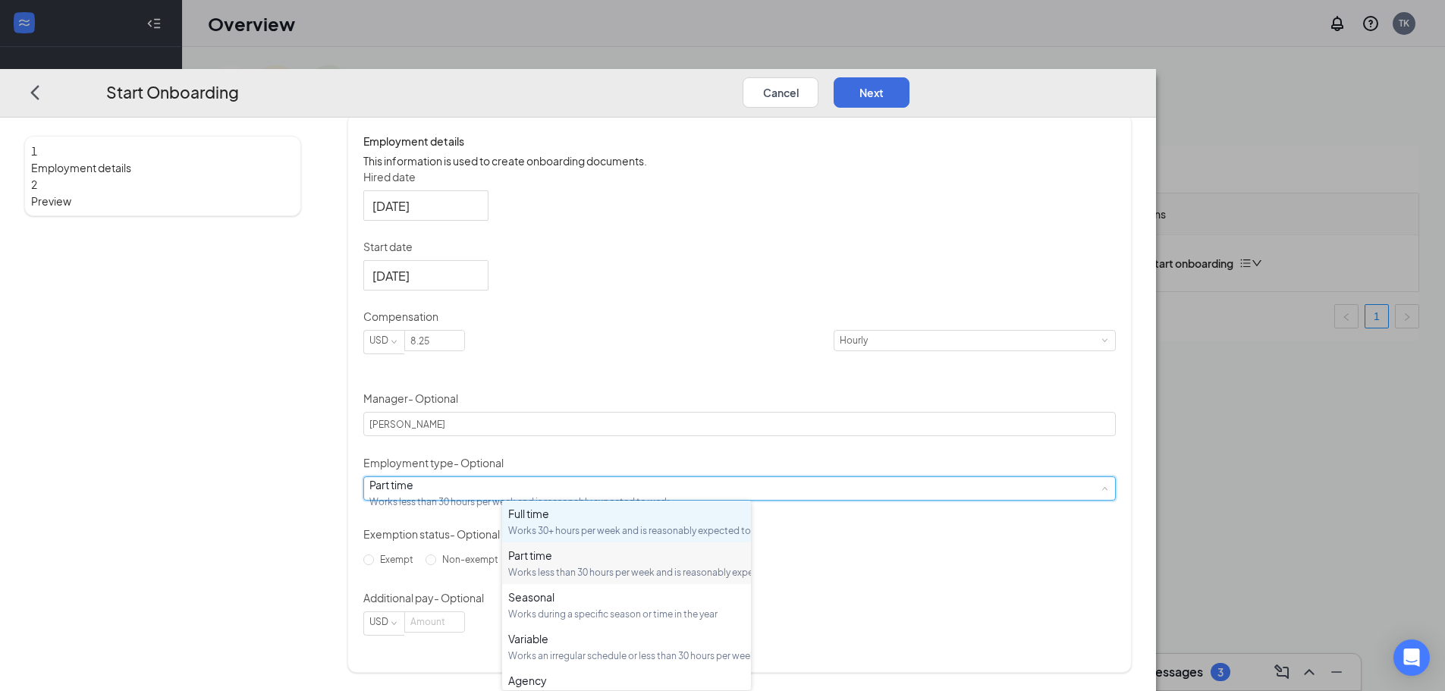
click at [607, 516] on div "Full time" at bounding box center [626, 513] width 237 height 15
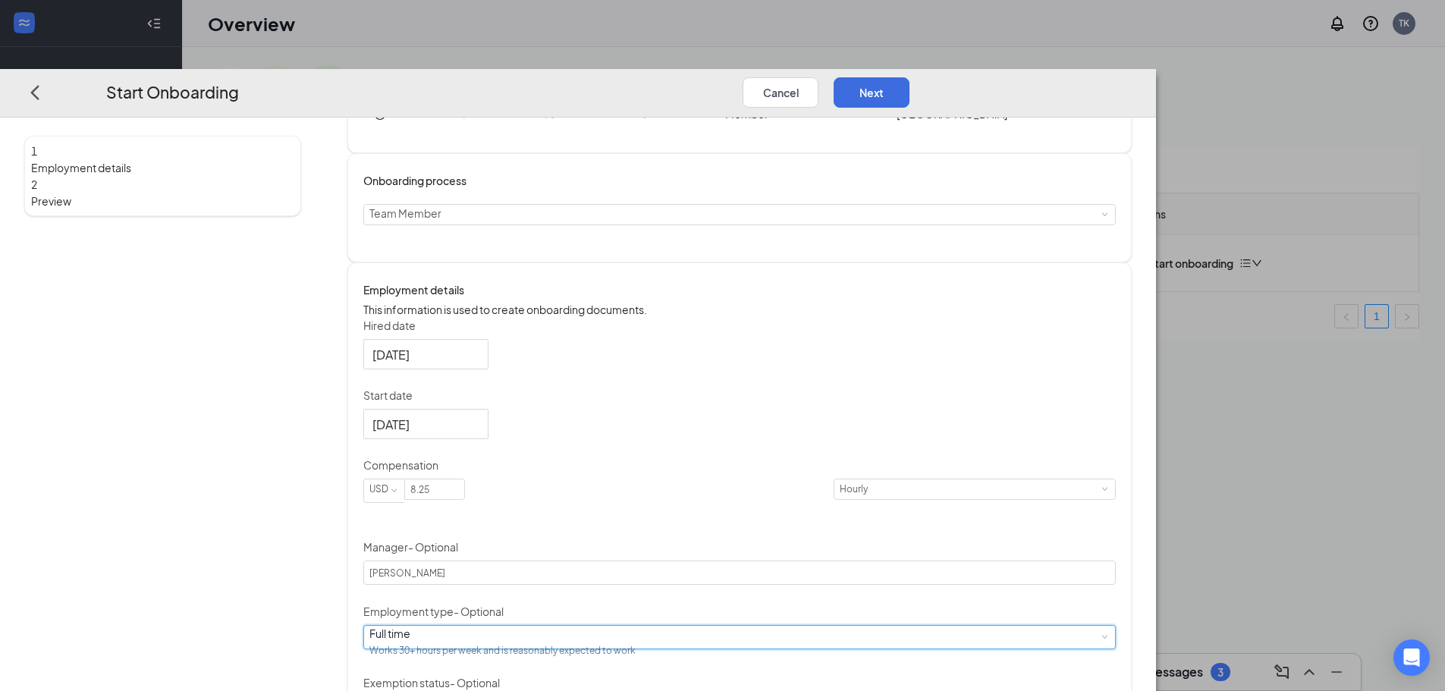
scroll to position [42, 0]
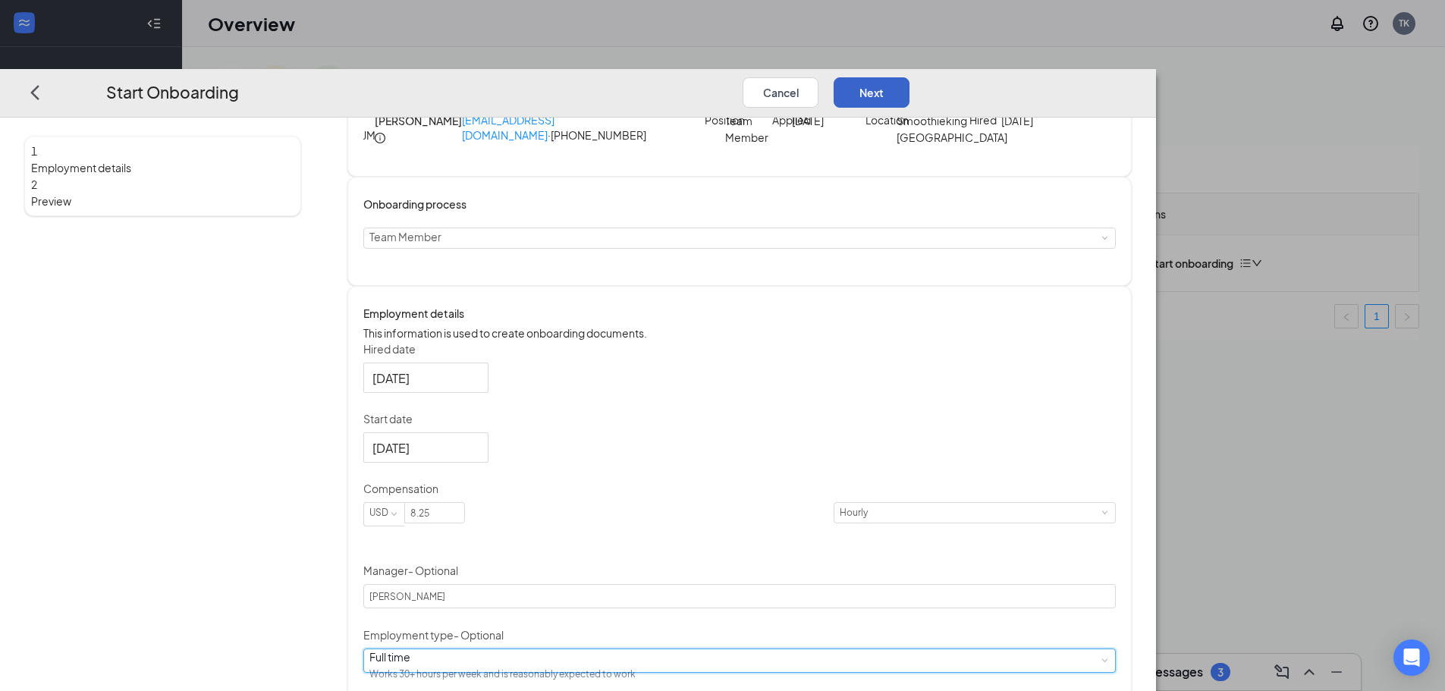
click at [910, 77] on button "Next" at bounding box center [872, 92] width 76 height 30
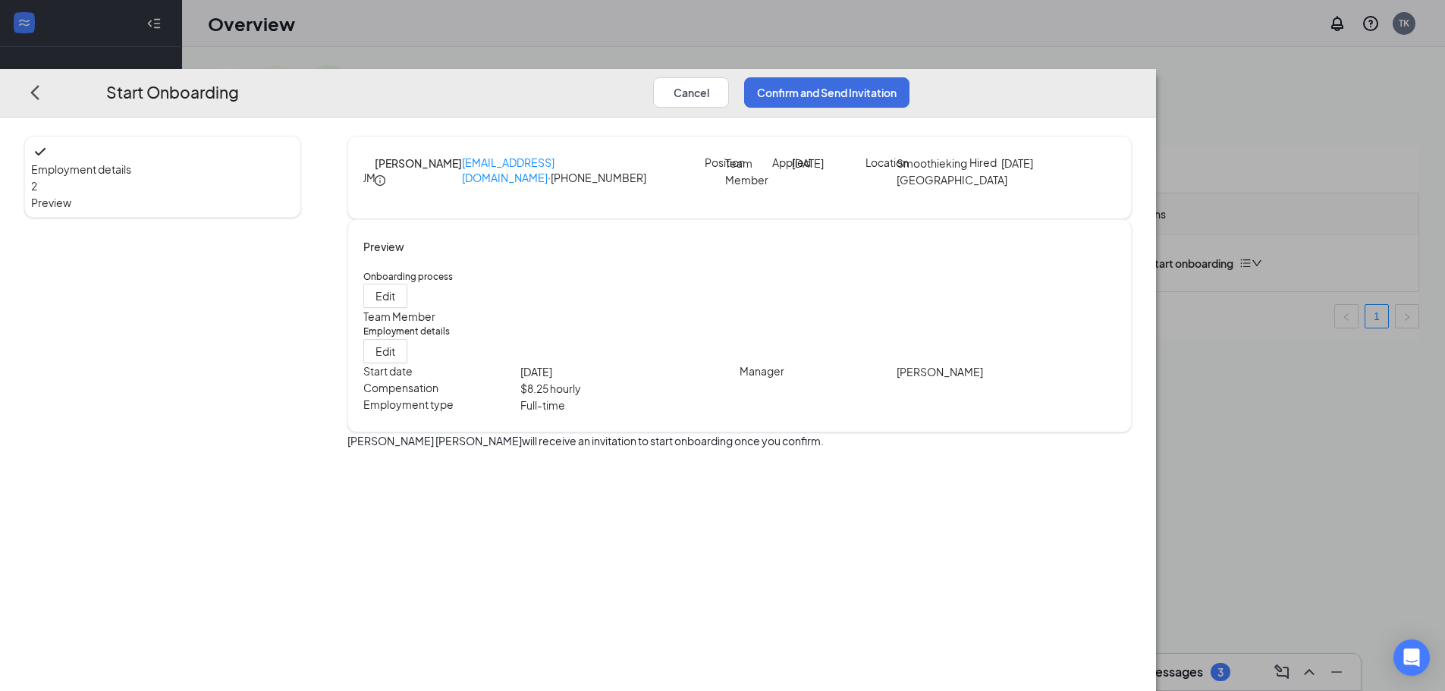
scroll to position [0, 0]
click at [910, 77] on button "Confirm and Send Invitation" at bounding box center [826, 92] width 165 height 30
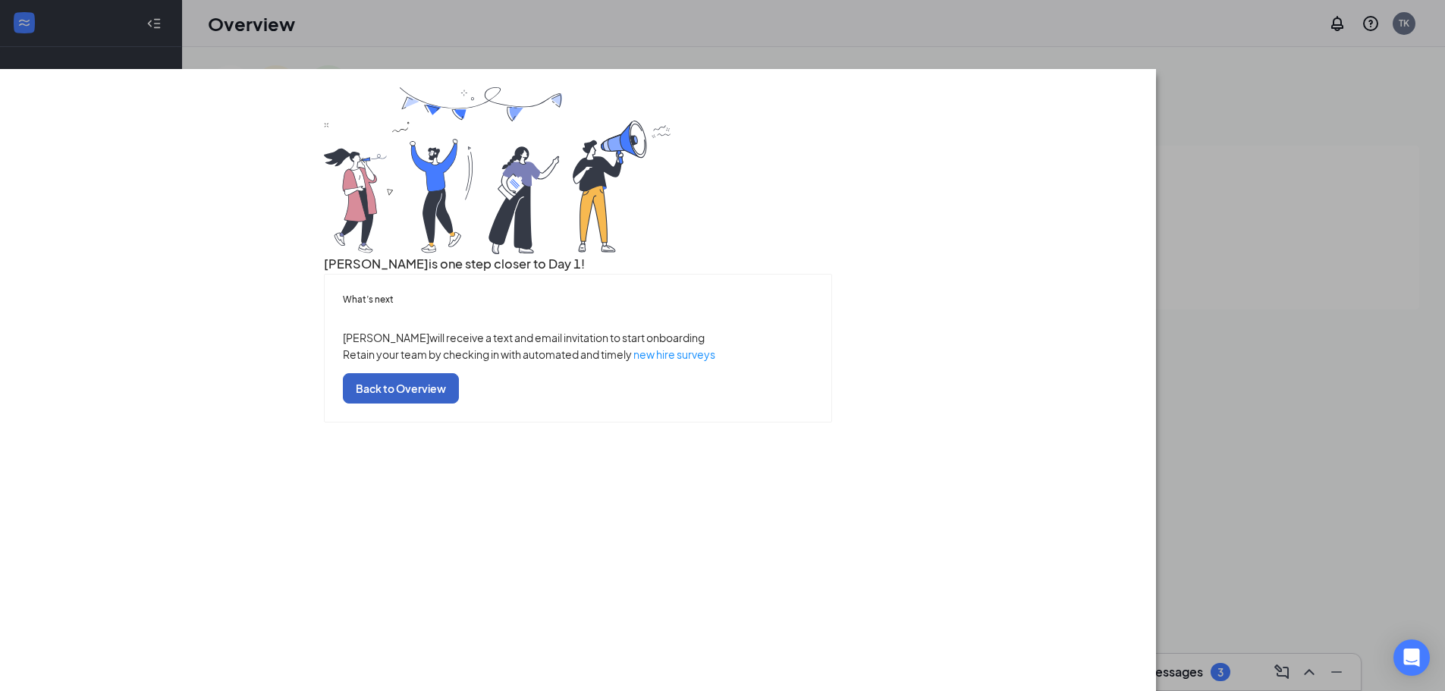
click at [459, 404] on button "Back to Overview" at bounding box center [401, 388] width 116 height 30
